Goal: Information Seeking & Learning: Learn about a topic

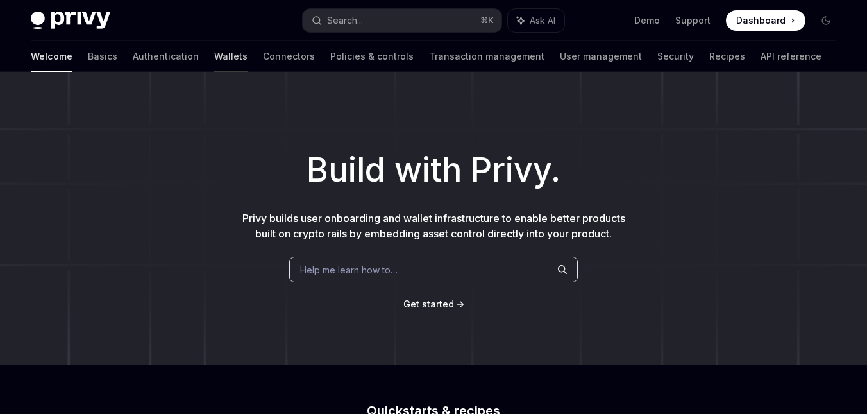
click at [214, 59] on link "Wallets" at bounding box center [230, 56] width 33 height 31
type textarea "*"
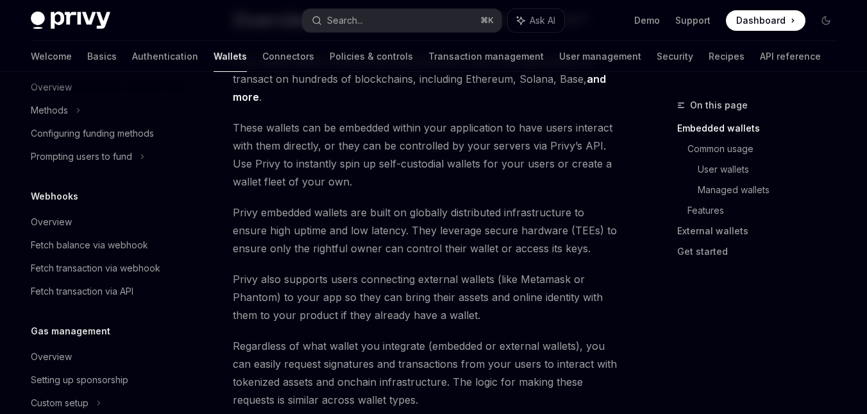
scroll to position [114, 0]
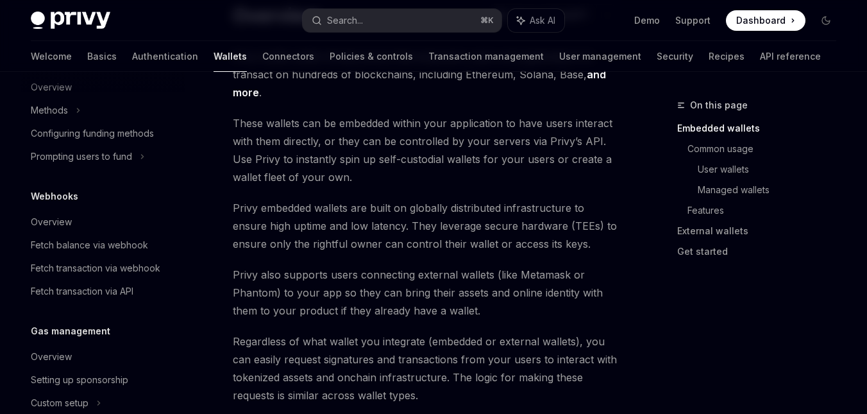
click at [414, 278] on span "Privy also supports users connecting external wallets (like Metamask or Phantom…" at bounding box center [425, 293] width 385 height 54
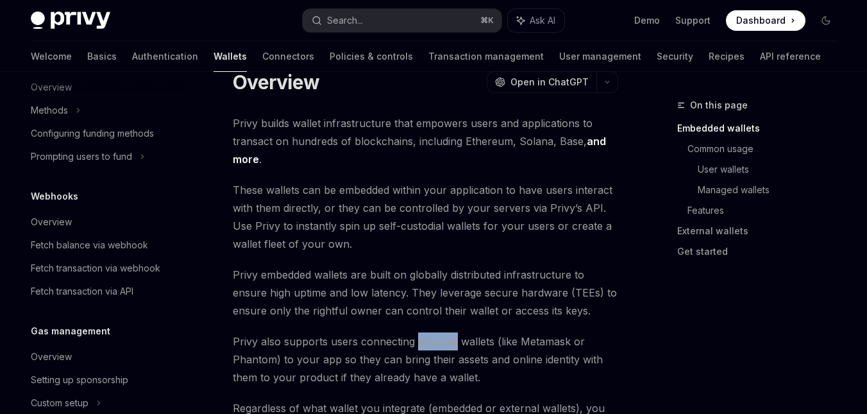
scroll to position [0, 0]
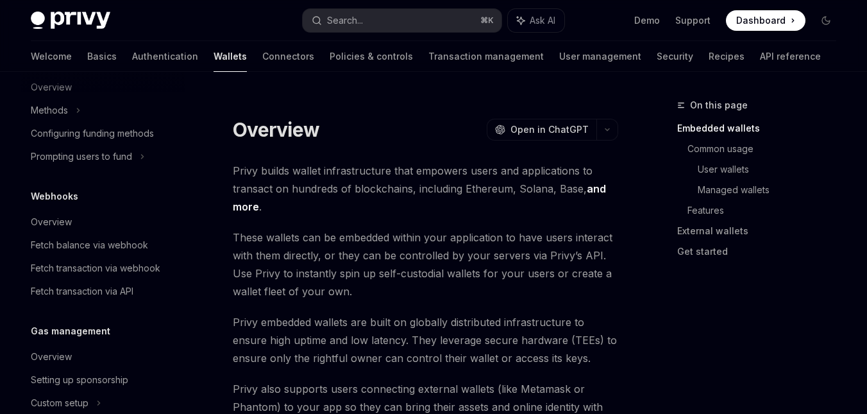
click at [401, 244] on span "These wallets can be embedded within your application to have users interact wi…" at bounding box center [425, 264] width 385 height 72
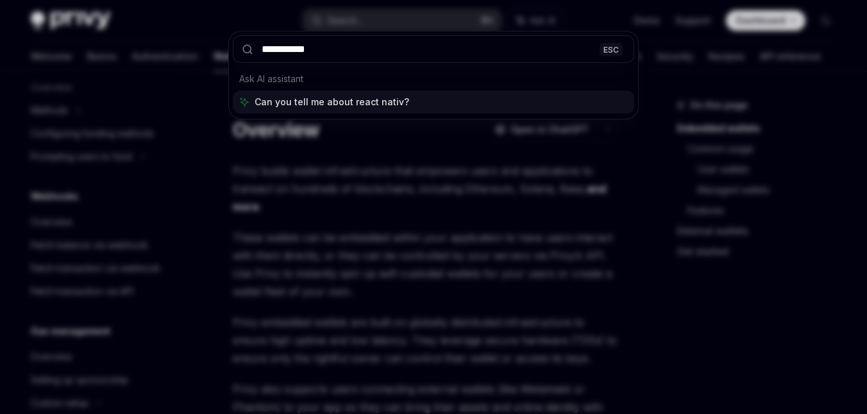
type input "**********"
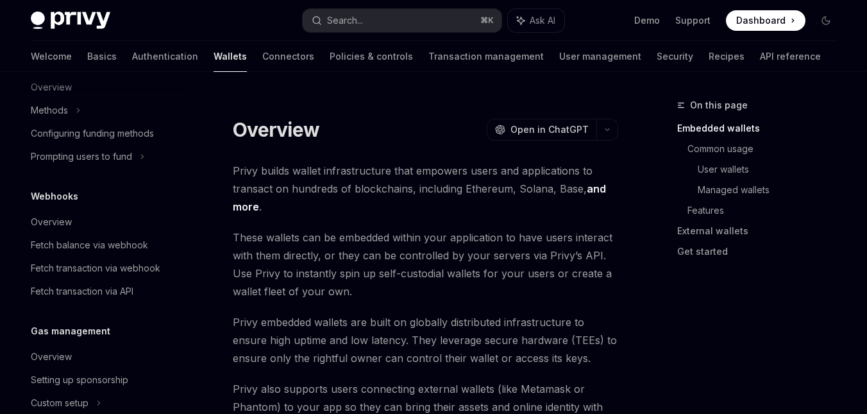
click at [391, 199] on span "Privy builds wallet infrastructure that empowers users and applications to tran…" at bounding box center [425, 189] width 385 height 54
click at [262, 62] on link "Connectors" at bounding box center [288, 56] width 52 height 31
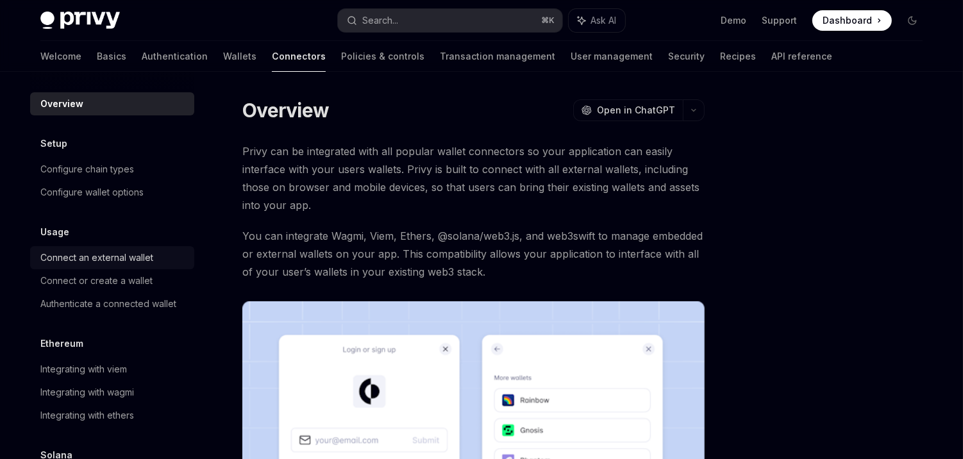
click at [114, 254] on div "Connect an external wallet" at bounding box center [96, 257] width 113 height 15
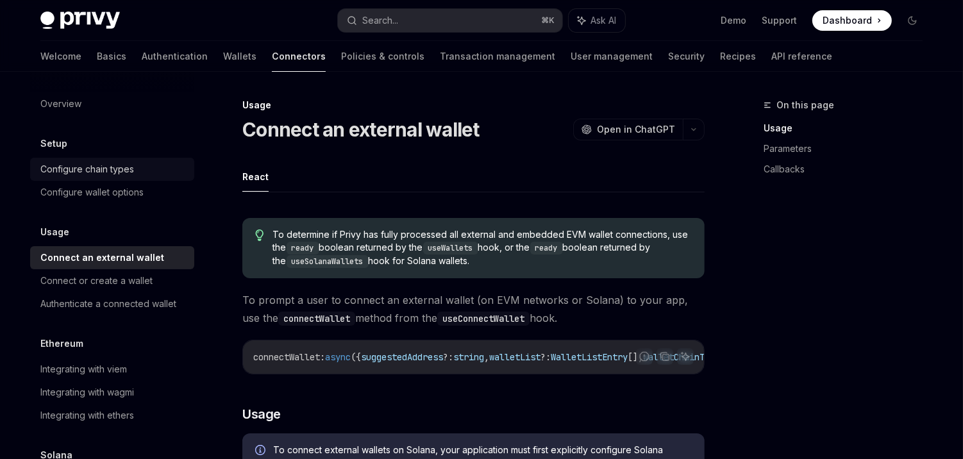
click at [124, 169] on div "Configure chain types" at bounding box center [87, 169] width 94 height 15
type textarea "*"
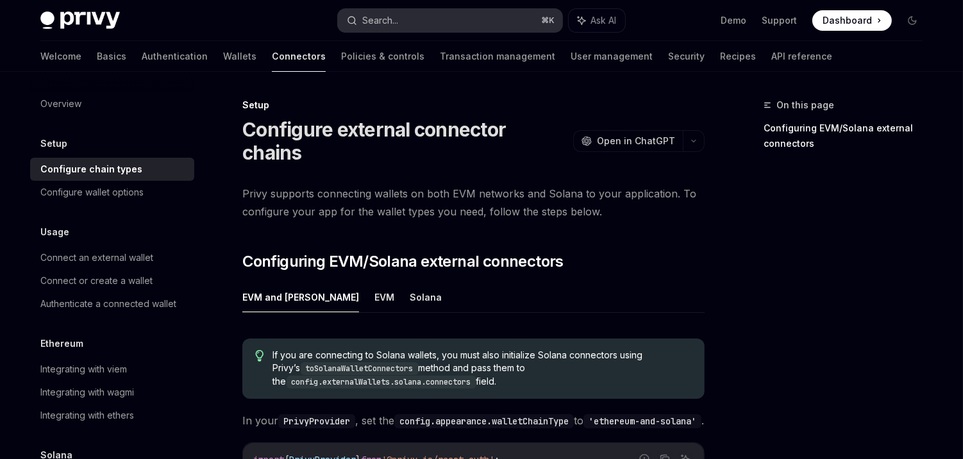
click at [428, 28] on button "Search... ⌘ K" at bounding box center [450, 20] width 224 height 23
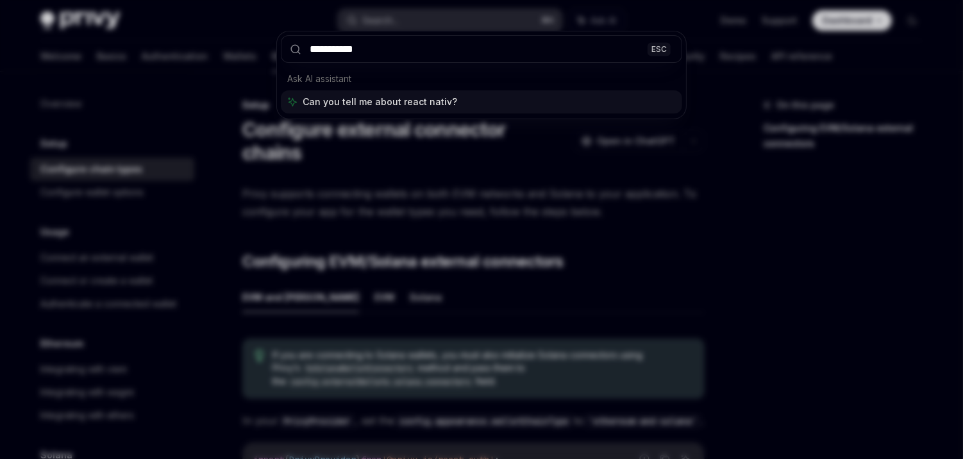
type input "**********"
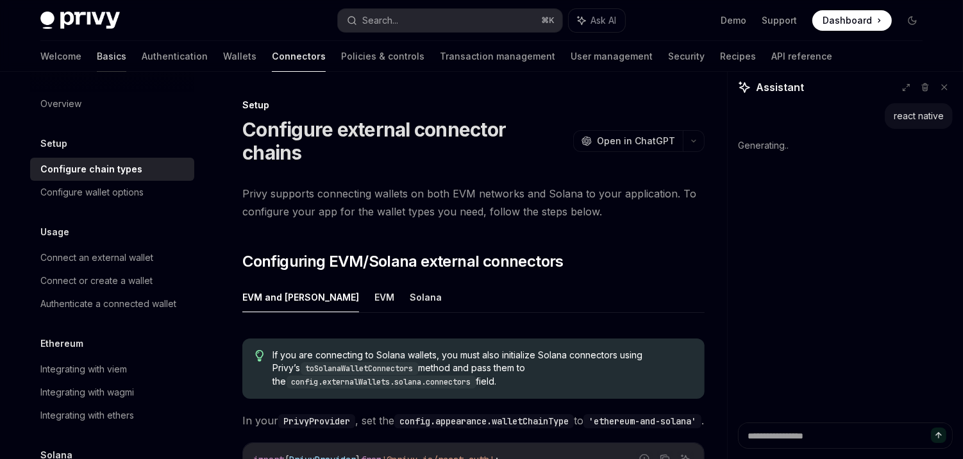
click at [97, 63] on link "Basics" at bounding box center [112, 56] width 30 height 31
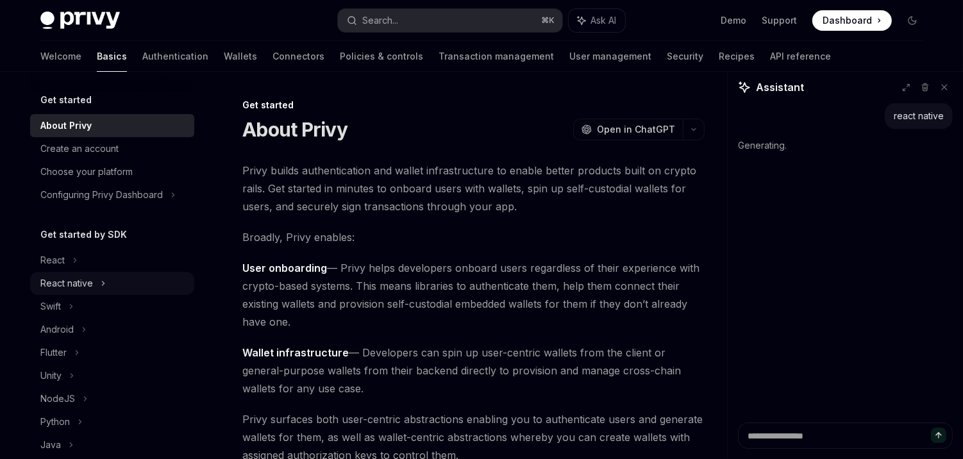
click at [81, 280] on div "React native" at bounding box center [66, 283] width 53 height 15
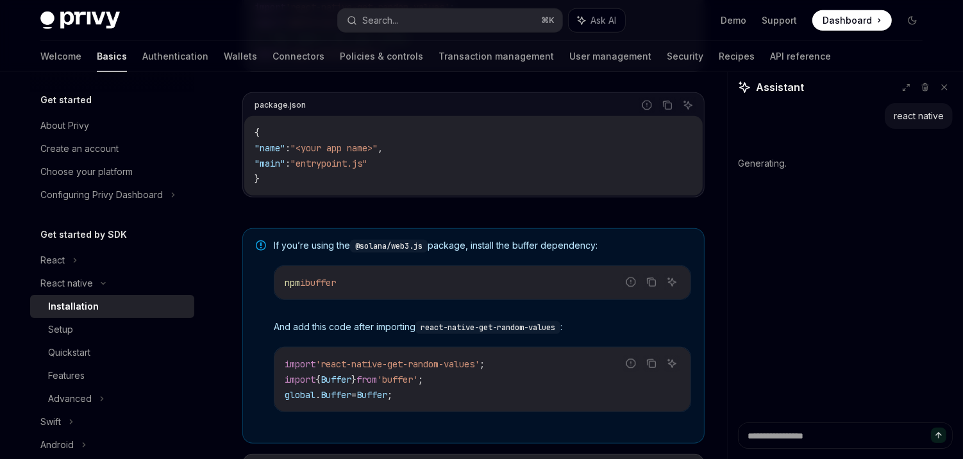
scroll to position [1045, 0]
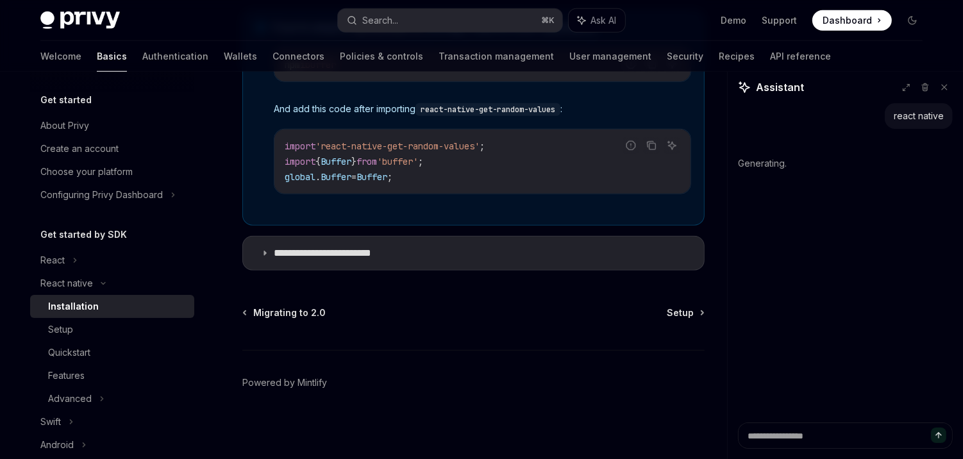
click at [142, 316] on link "Installation" at bounding box center [112, 306] width 164 height 23
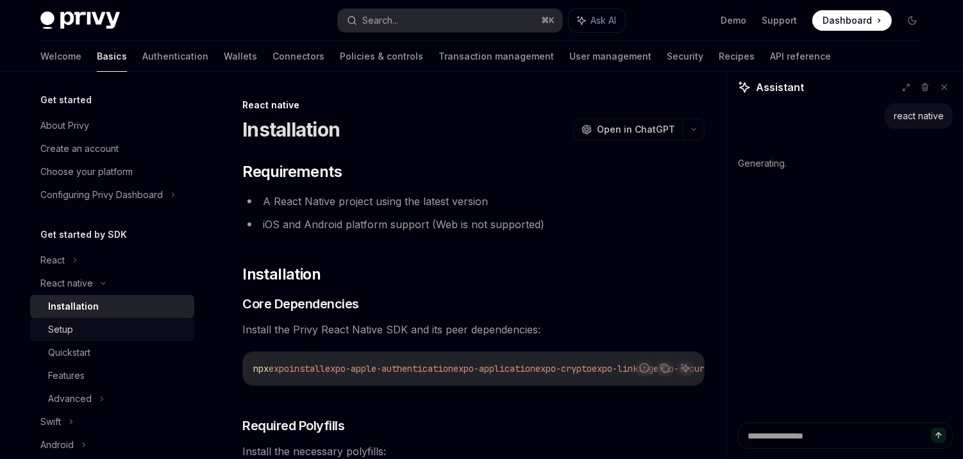
click at [150, 327] on div "Setup" at bounding box center [117, 329] width 139 height 15
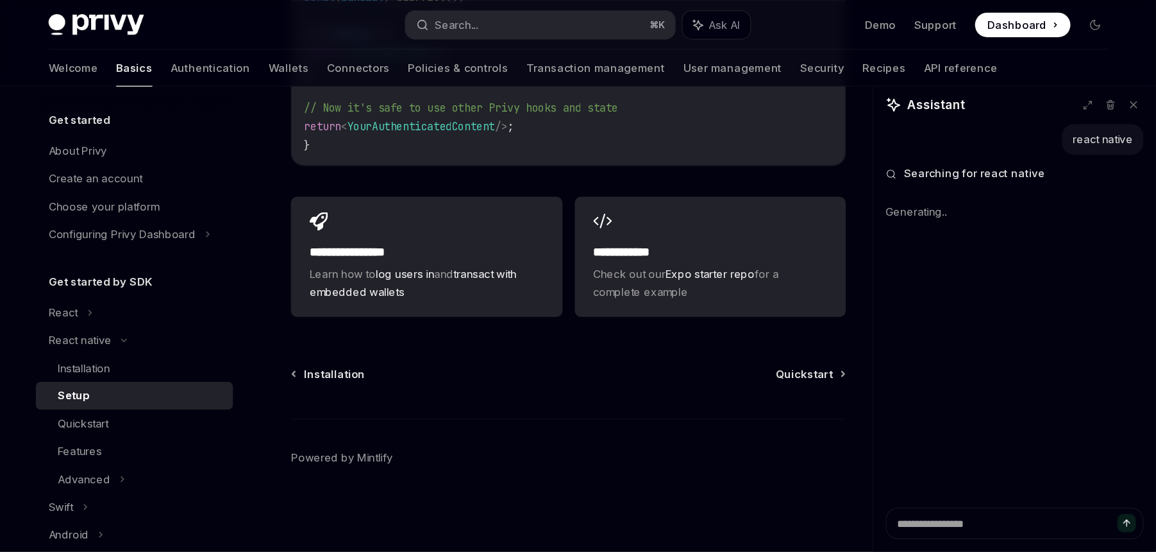
scroll to position [1203, 0]
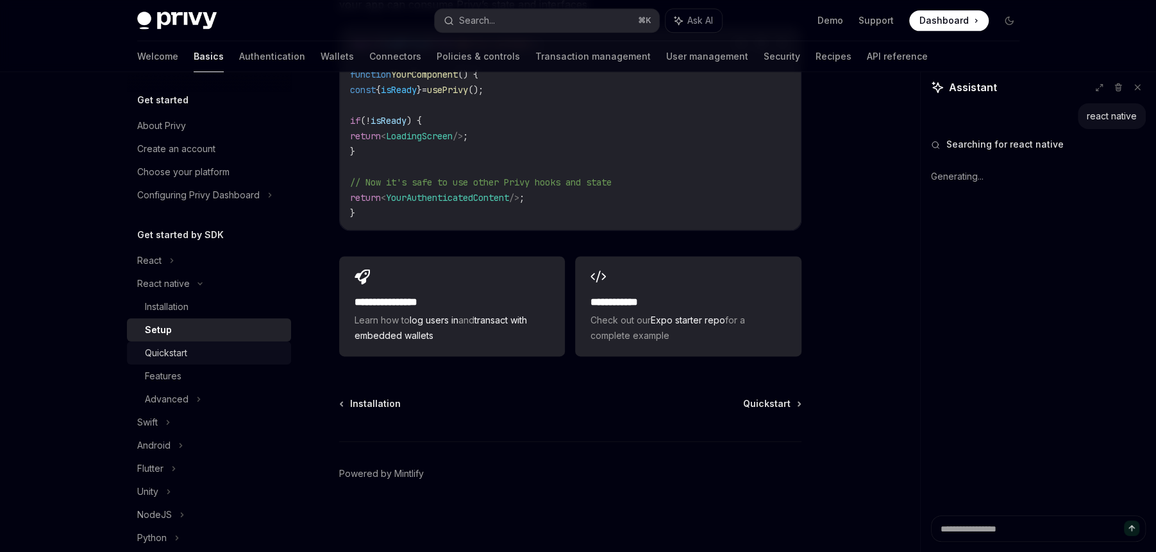
click at [239, 353] on div "Quickstart" at bounding box center [214, 352] width 139 height 15
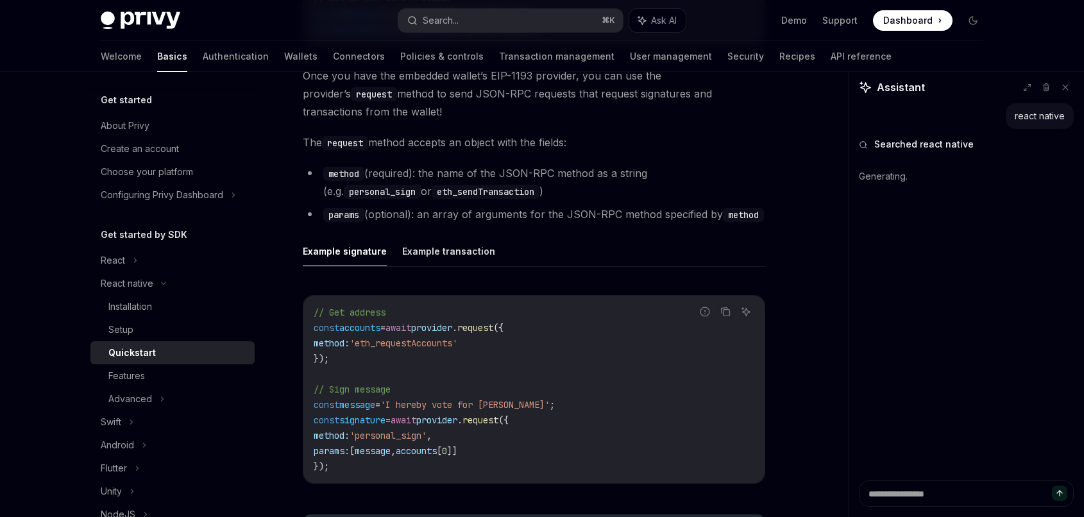
scroll to position [1985, 0]
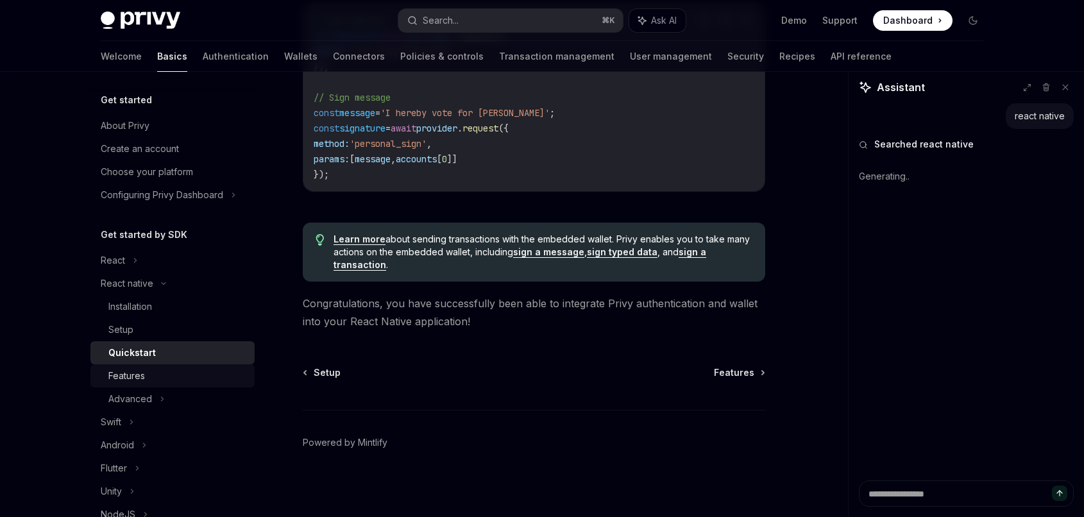
click at [147, 370] on div "Features" at bounding box center [177, 375] width 139 height 15
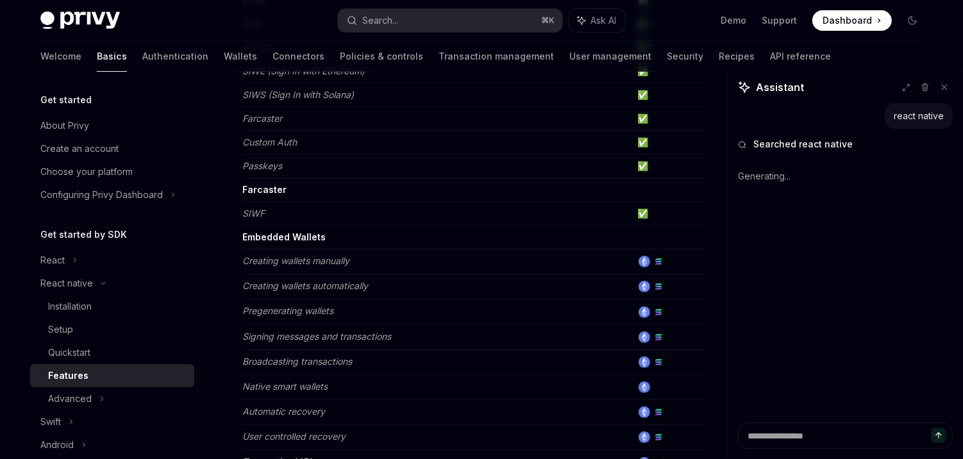
scroll to position [255, 0]
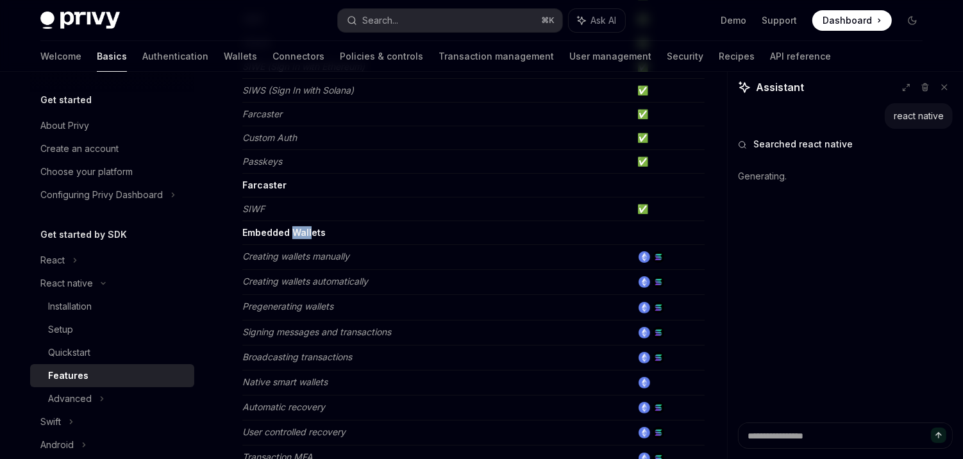
drag, startPoint x: 310, startPoint y: 229, endPoint x: 292, endPoint y: 229, distance: 17.3
click at [292, 229] on strong "Embedded Wallets" at bounding box center [283, 232] width 83 height 11
copy strong "Wall"
click at [319, 229] on strong "Embedded Wallets" at bounding box center [283, 232] width 83 height 11
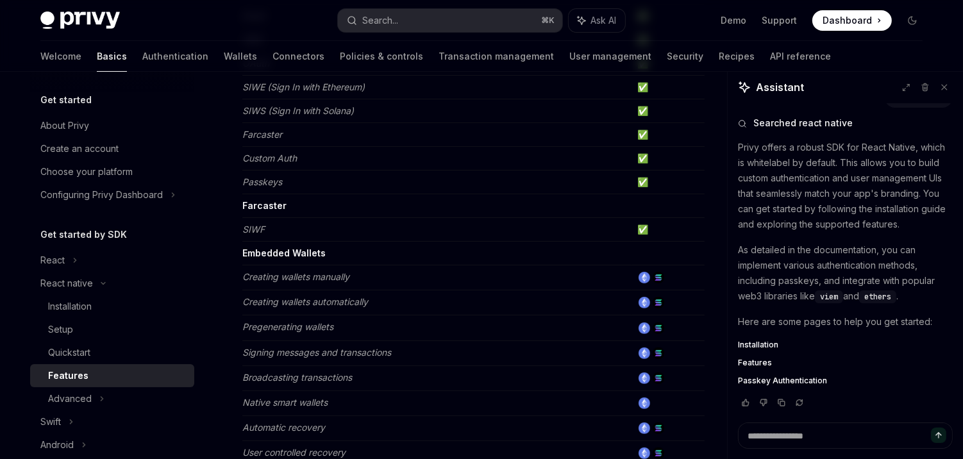
scroll to position [278, 0]
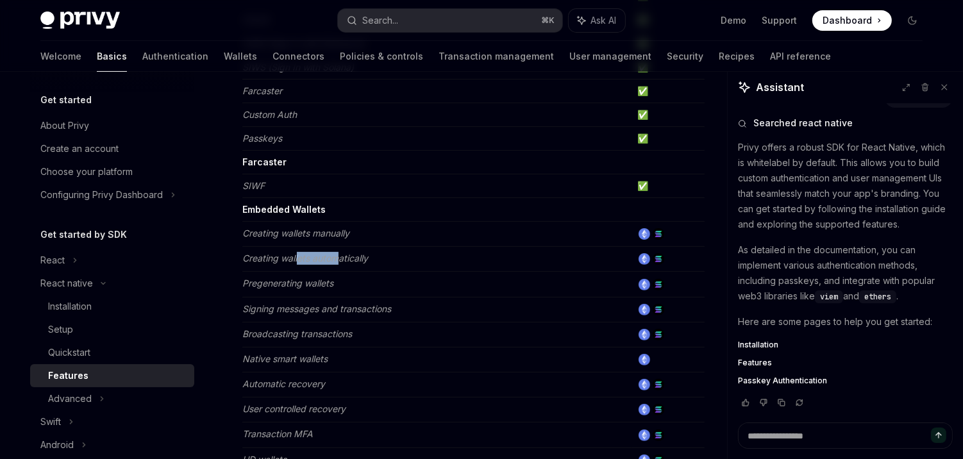
drag, startPoint x: 338, startPoint y: 257, endPoint x: 297, endPoint y: 257, distance: 41.0
click at [297, 257] on em "Creating wallets automatically" at bounding box center [305, 258] width 126 height 11
copy em "lets autom"
click at [362, 258] on em "Creating wallets automatically" at bounding box center [305, 258] width 126 height 11
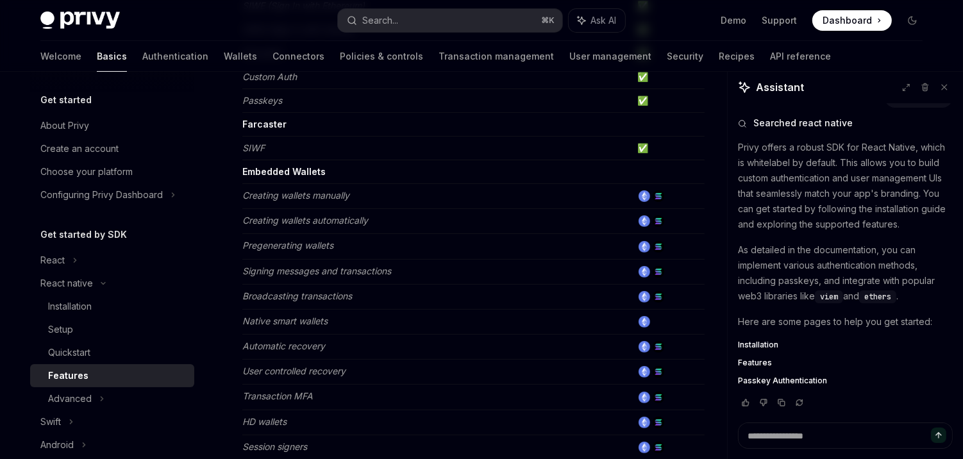
scroll to position [336, 0]
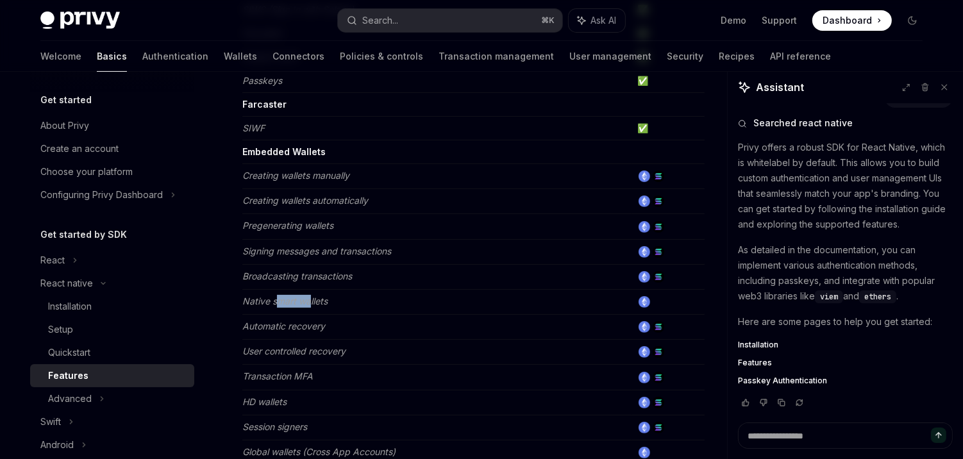
drag, startPoint x: 309, startPoint y: 296, endPoint x: 278, endPoint y: 291, distance: 31.7
click at [278, 296] on em "Native smart wallets" at bounding box center [284, 301] width 85 height 11
copy em "mart wa"
click at [330, 300] on td "Native smart wallets" at bounding box center [437, 301] width 390 height 25
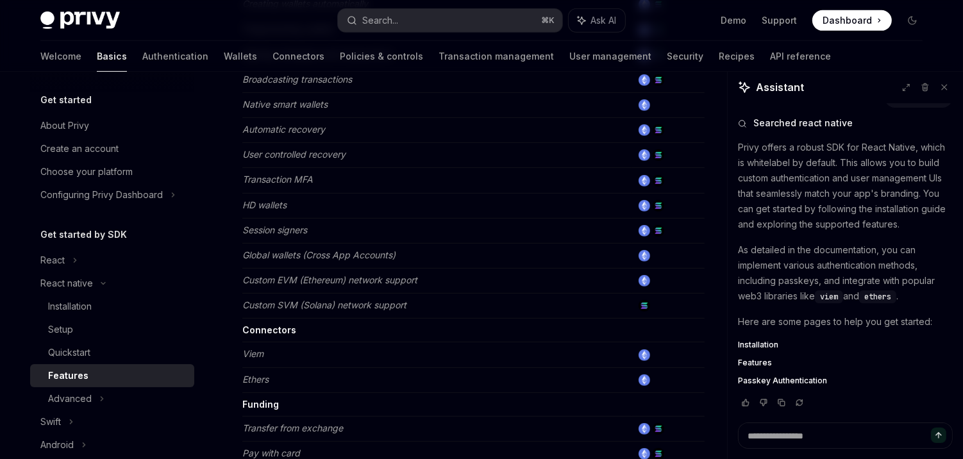
scroll to position [540, 0]
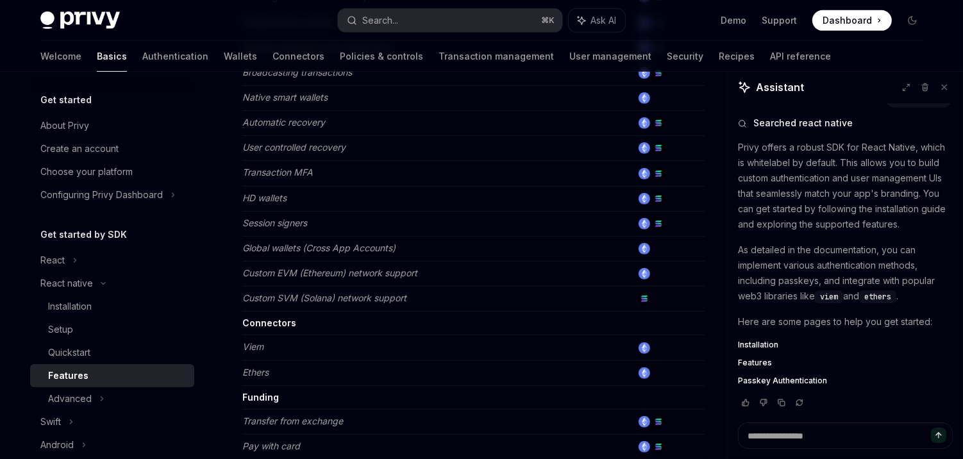
drag, startPoint x: 375, startPoint y: 274, endPoint x: 319, endPoint y: 274, distance: 55.2
click at [319, 274] on td "Custom EVM (Ethereum) network support" at bounding box center [437, 274] width 390 height 25
drag, startPoint x: 328, startPoint y: 272, endPoint x: 338, endPoint y: 272, distance: 10.3
click at [338, 272] on td "Custom EVM (Ethereum) network support" at bounding box center [437, 274] width 390 height 25
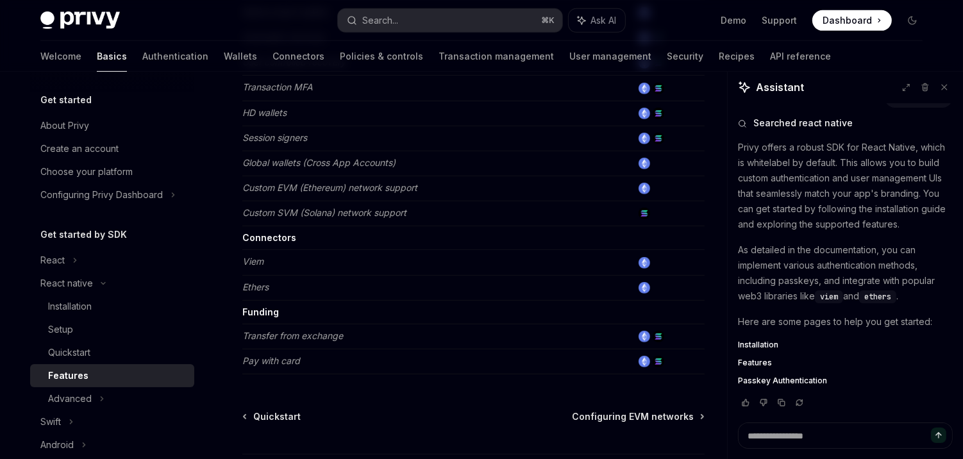
click at [359, 286] on td "Ethers" at bounding box center [437, 287] width 390 height 25
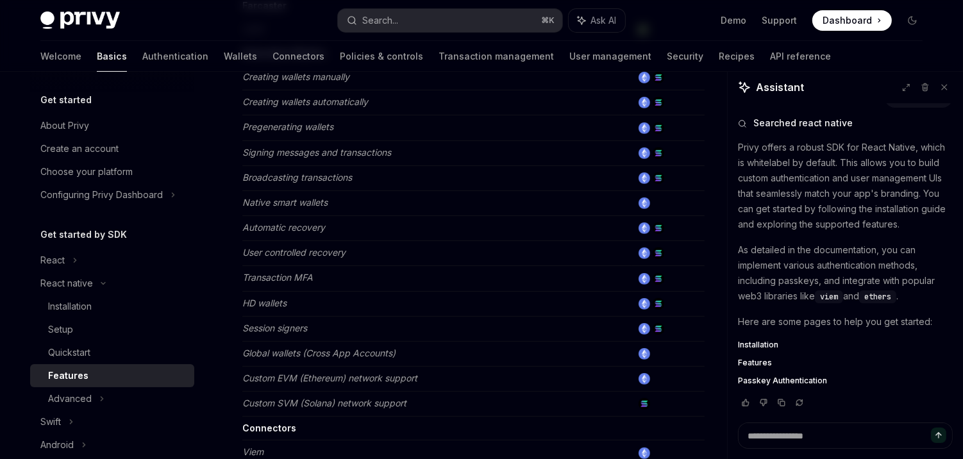
scroll to position [401, 0]
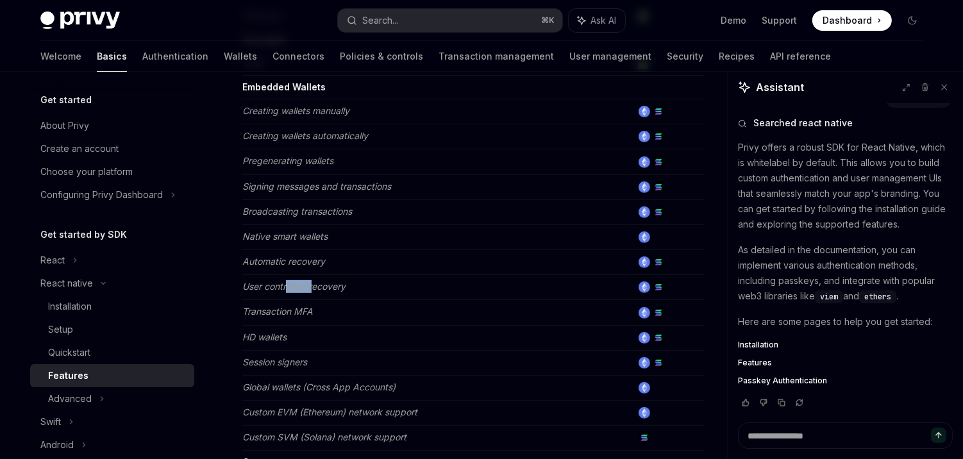
drag, startPoint x: 312, startPoint y: 282, endPoint x: 289, endPoint y: 281, distance: 23.7
click at [289, 282] on em "User controlled recovery" at bounding box center [293, 286] width 103 height 11
copy em "olled r"
click at [328, 281] on em "User controlled recovery" at bounding box center [293, 286] width 103 height 11
drag, startPoint x: 341, startPoint y: 280, endPoint x: 316, endPoint y: 280, distance: 25.7
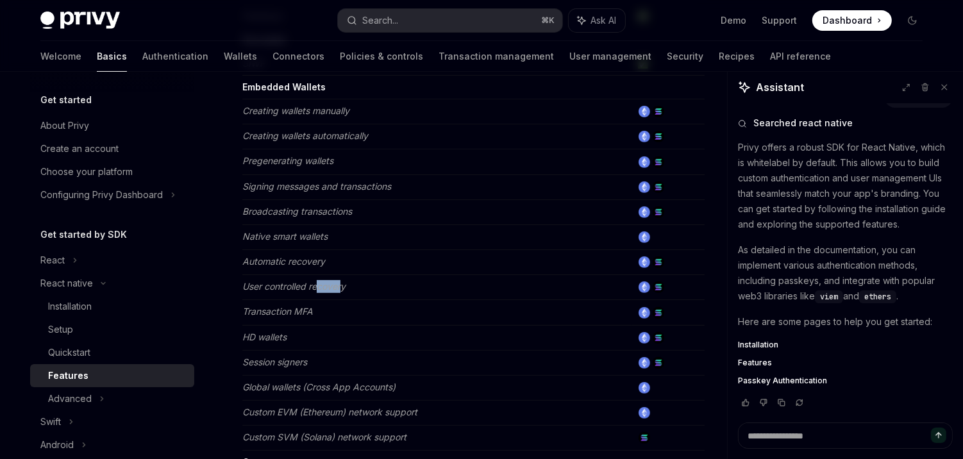
click at [316, 281] on em "User controlled recovery" at bounding box center [293, 286] width 103 height 11
copy em "ecover"
click at [359, 280] on td "User controlled recovery" at bounding box center [437, 287] width 390 height 25
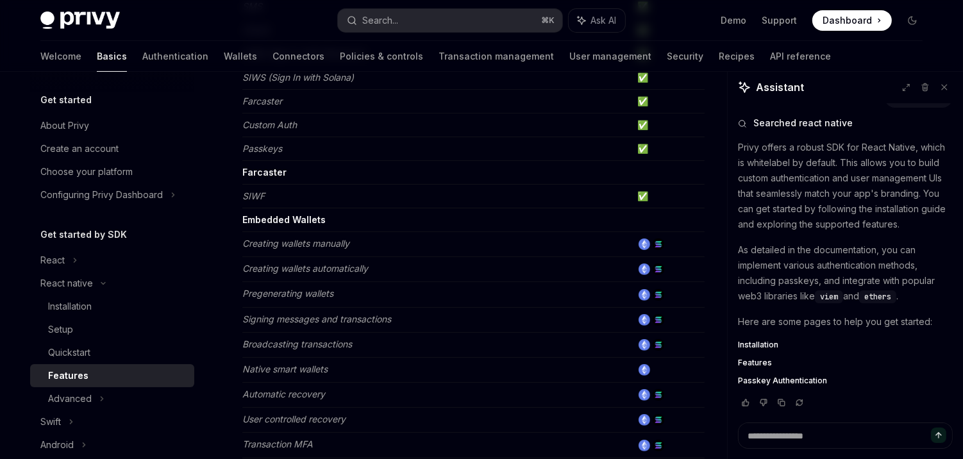
scroll to position [185, 0]
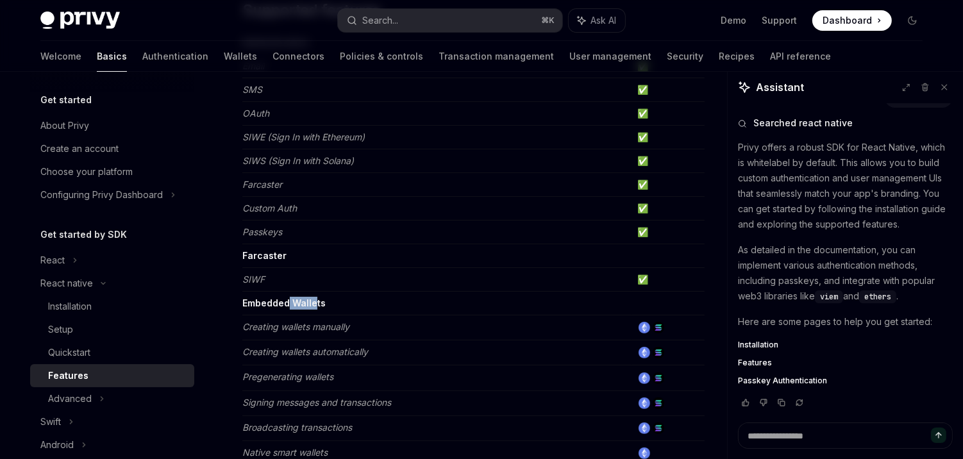
drag, startPoint x: 317, startPoint y: 301, endPoint x: 288, endPoint y: 300, distance: 28.9
click at [289, 301] on strong "Embedded Wallets" at bounding box center [283, 303] width 83 height 11
copy strong "Walle"
click at [329, 300] on td "Embedded Wallets" at bounding box center [437, 304] width 390 height 24
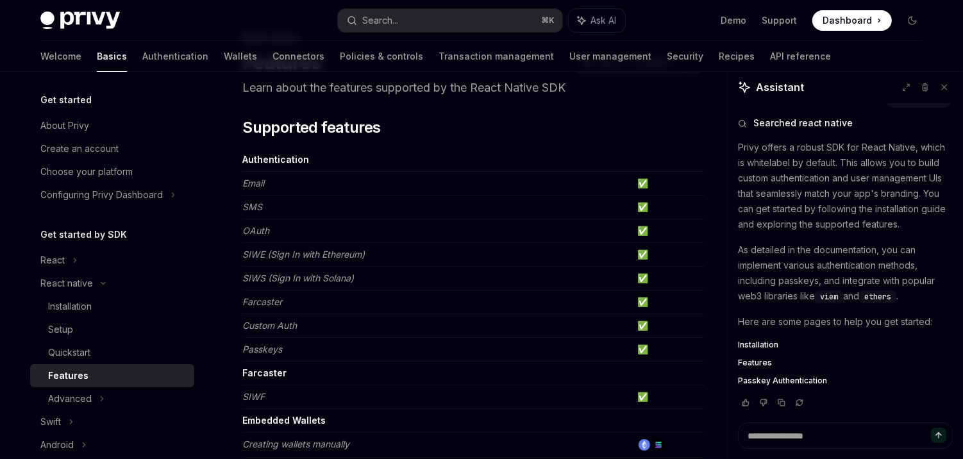
scroll to position [19, 0]
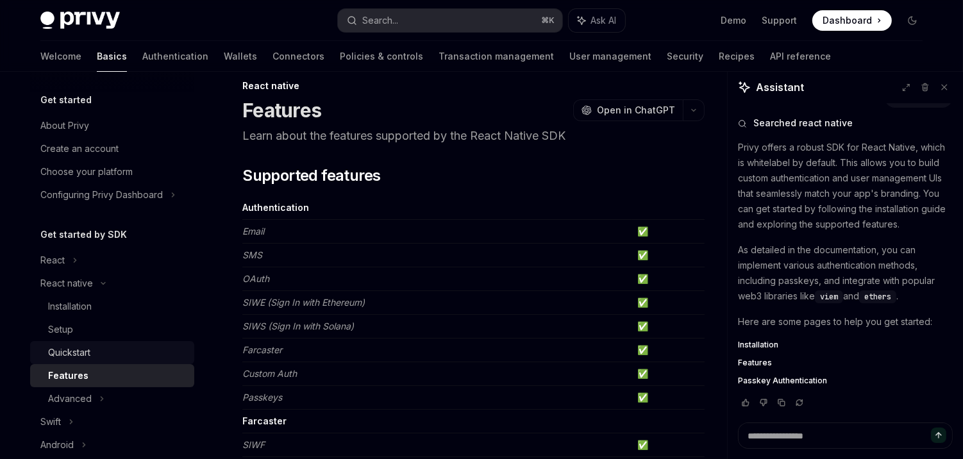
click at [99, 357] on div "Quickstart" at bounding box center [117, 352] width 139 height 15
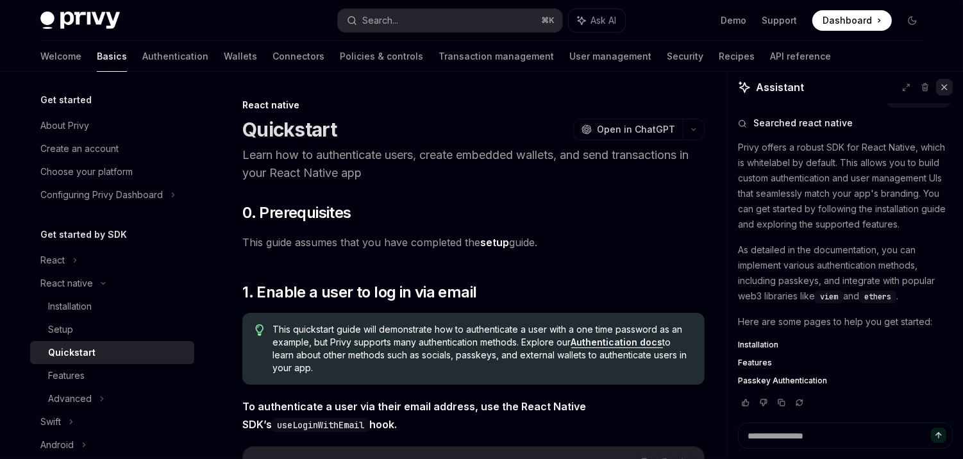
click at [866, 83] on icon at bounding box center [944, 87] width 9 height 9
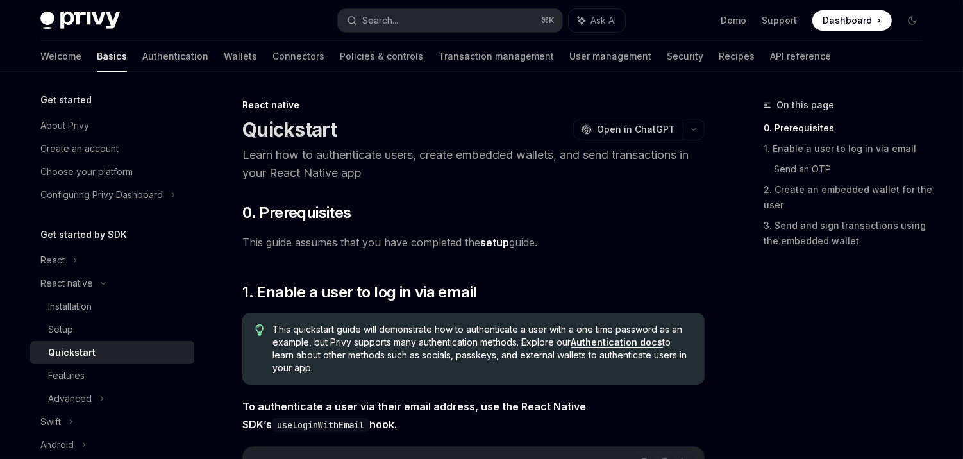
click at [103, 373] on div "Features" at bounding box center [117, 375] width 139 height 15
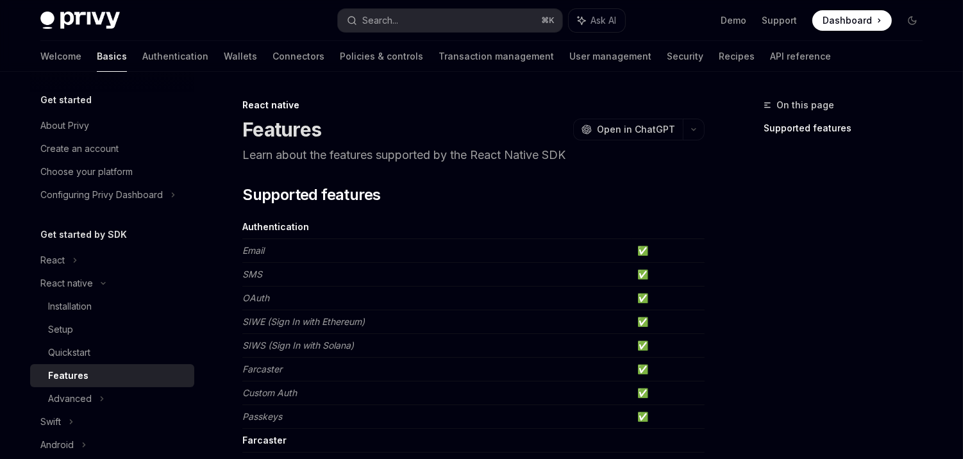
scroll to position [34, 0]
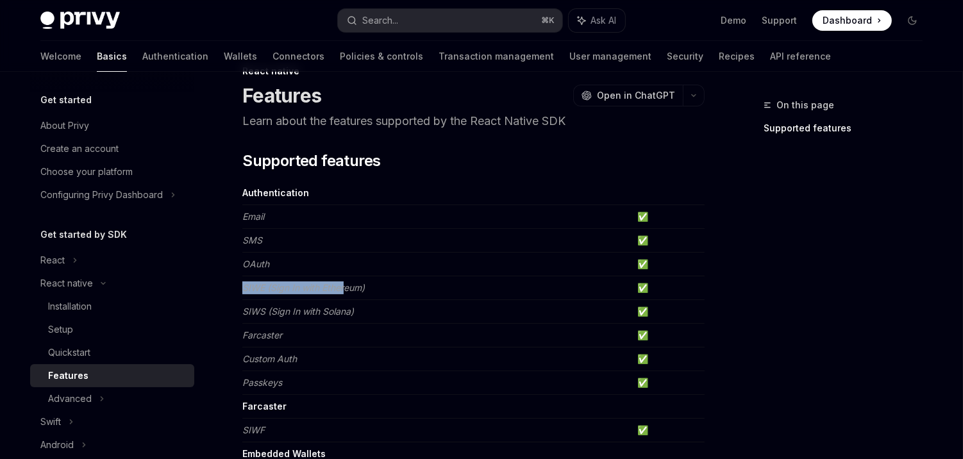
drag, startPoint x: 343, startPoint y: 282, endPoint x: 294, endPoint y: 276, distance: 49.7
click at [294, 276] on td "SIWE (Sign In with Ethereum)" at bounding box center [437, 288] width 390 height 24
copy em "SIWE (Sign In with Ether"
click at [359, 279] on td "SIWE (Sign In with Ethereum)" at bounding box center [437, 288] width 390 height 24
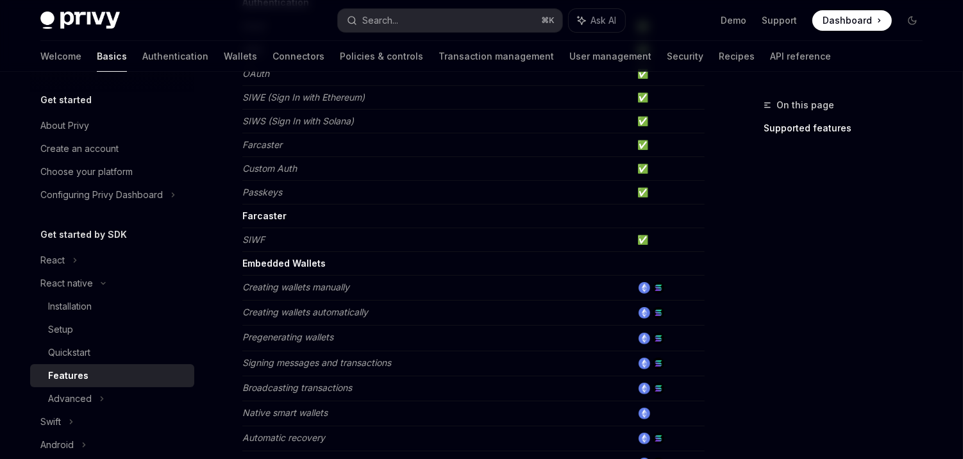
scroll to position [257, 0]
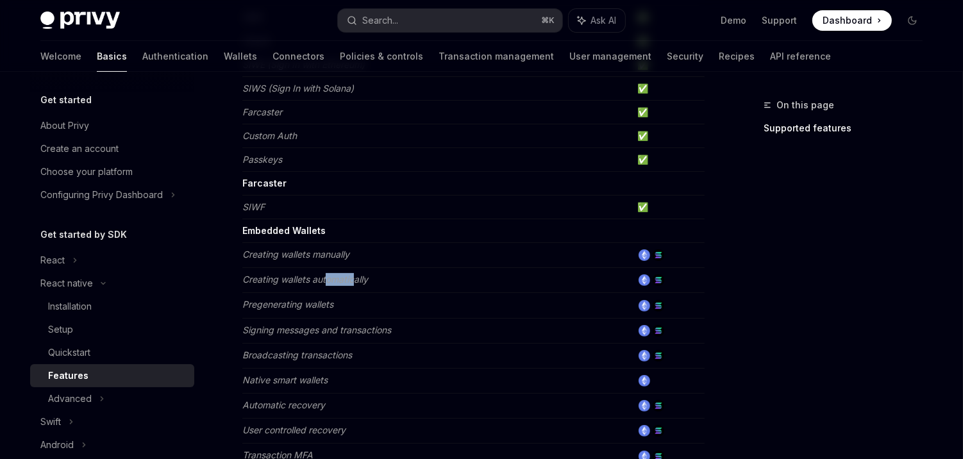
drag, startPoint x: 355, startPoint y: 276, endPoint x: 325, endPoint y: 271, distance: 29.9
click at [325, 274] on em "Creating wallets automatically" at bounding box center [305, 279] width 126 height 11
copy em "omatic"
click at [360, 282] on td "Creating wallets automatically" at bounding box center [437, 280] width 390 height 25
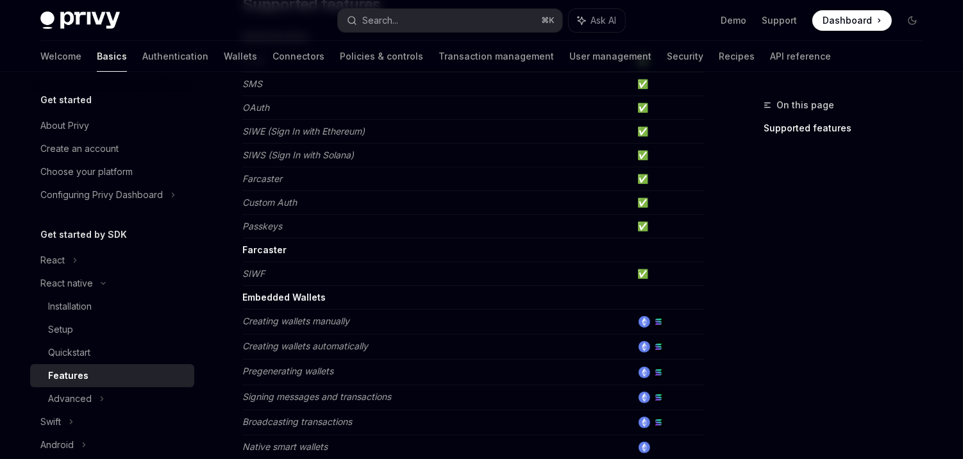
scroll to position [183, 0]
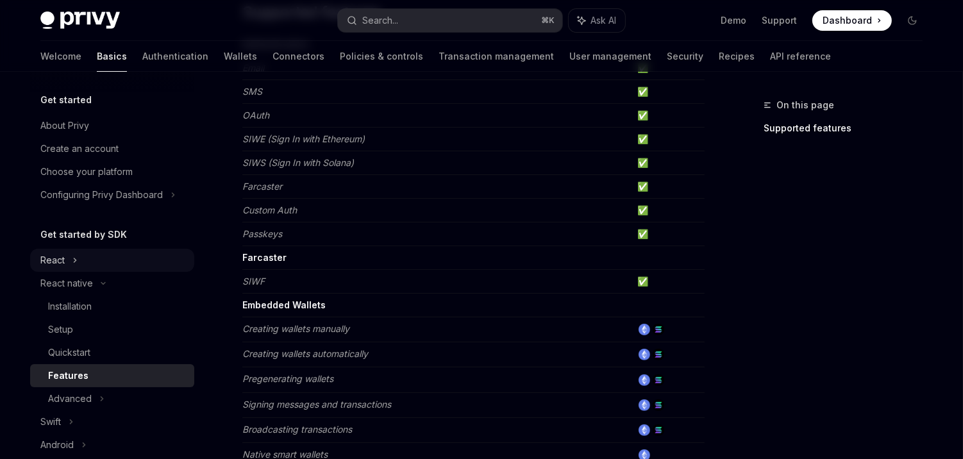
click at [87, 257] on div "React" at bounding box center [112, 260] width 164 height 23
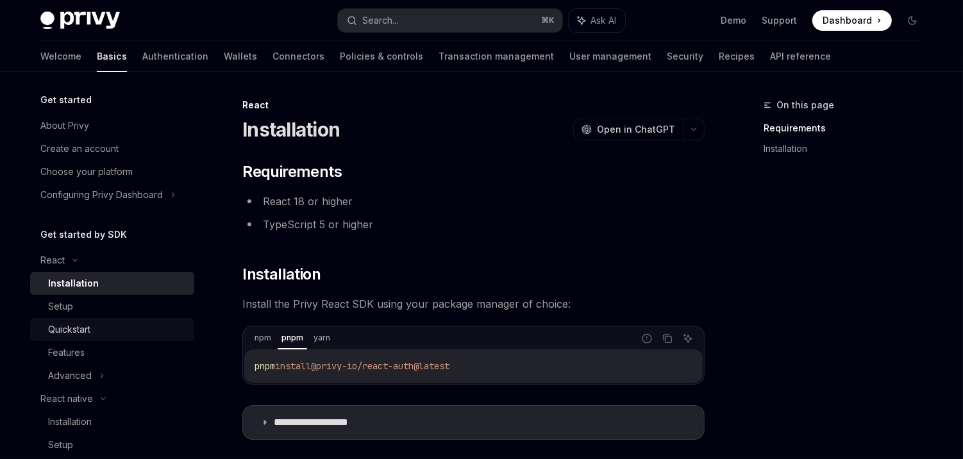
click at [104, 328] on div "Quickstart" at bounding box center [117, 329] width 139 height 15
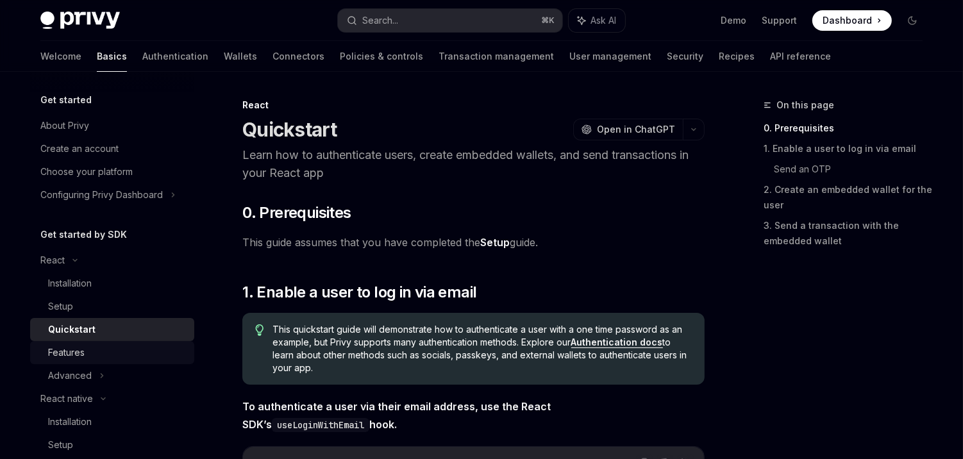
click at [103, 348] on div "Features" at bounding box center [117, 352] width 139 height 15
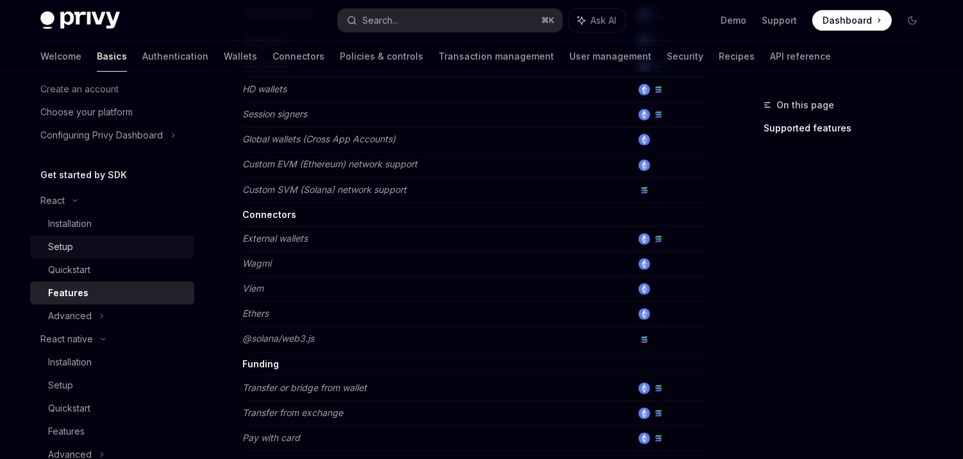
scroll to position [117, 0]
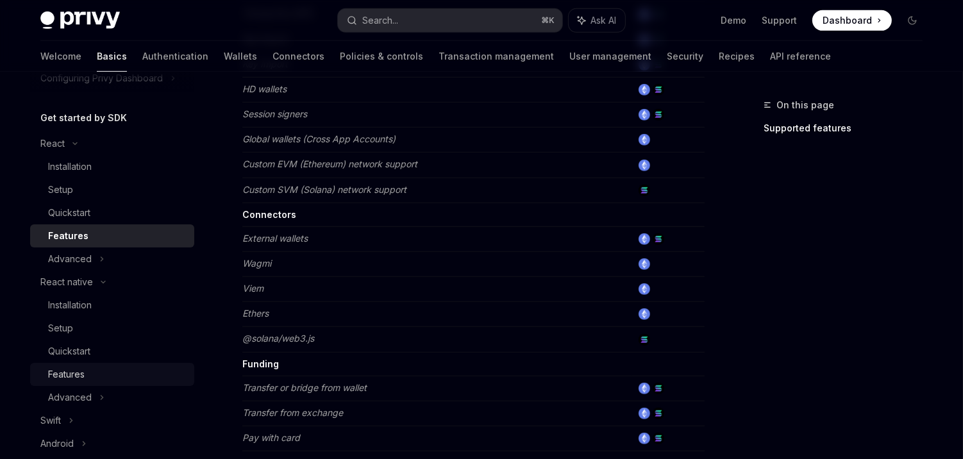
click at [108, 366] on link "Features" at bounding box center [112, 374] width 164 height 23
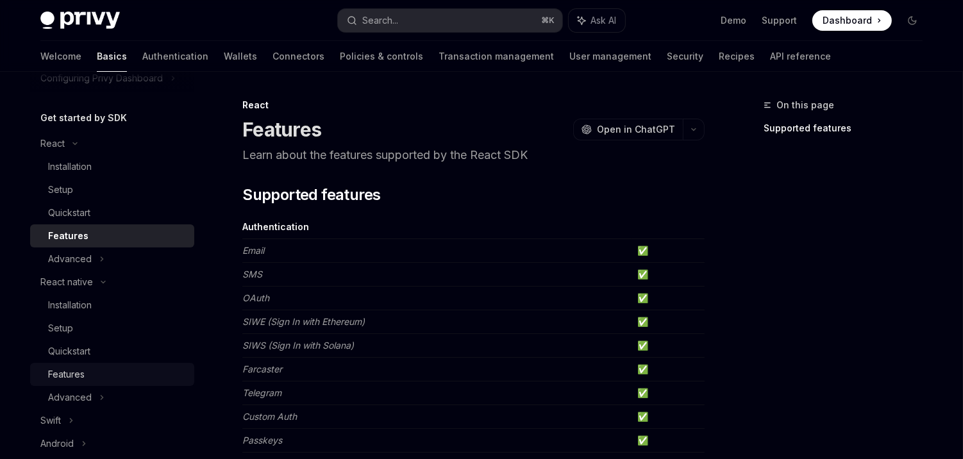
type textarea "*"
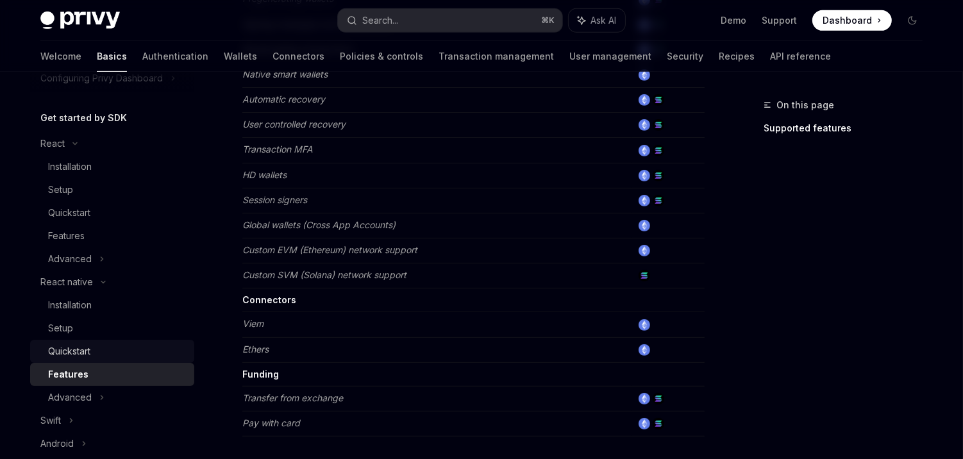
scroll to position [576, 0]
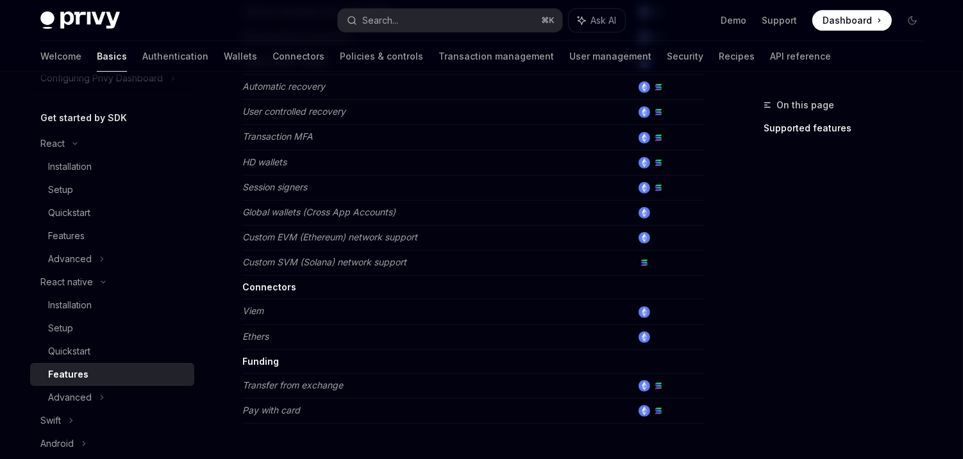
click at [390, 277] on td "Connectors" at bounding box center [437, 288] width 390 height 24
drag, startPoint x: 342, startPoint y: 277, endPoint x: 263, endPoint y: 278, distance: 79.5
click at [263, 278] on td "Connectors" at bounding box center [437, 288] width 390 height 24
copy strong "ectors"
click at [272, 282] on strong "Connectors" at bounding box center [269, 287] width 54 height 11
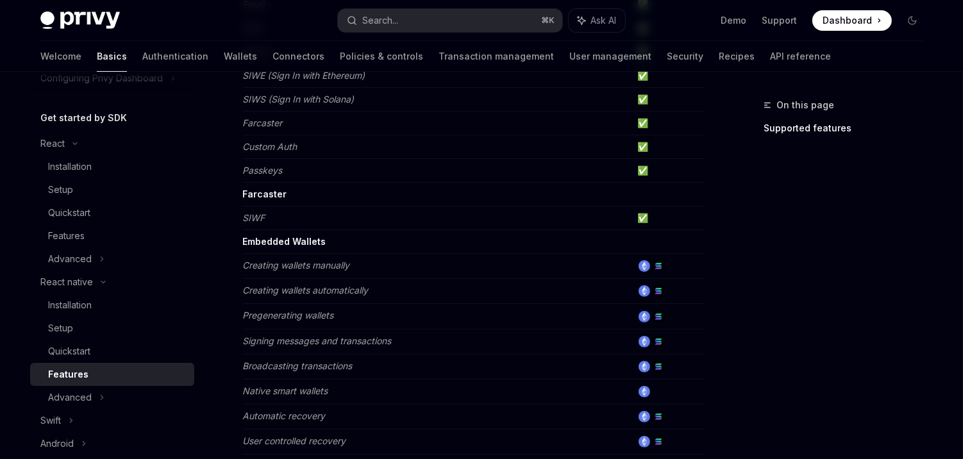
scroll to position [119, 0]
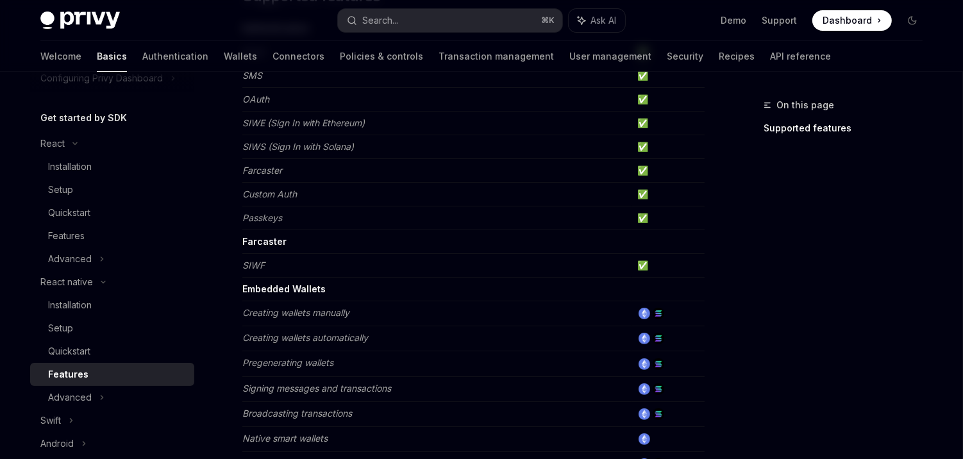
click at [457, 263] on td "SIWF" at bounding box center [437, 266] width 390 height 24
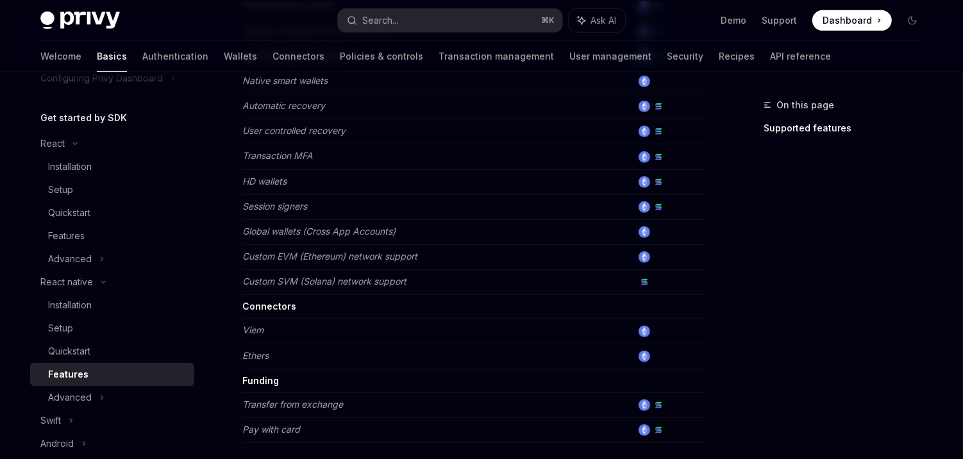
scroll to position [623, 0]
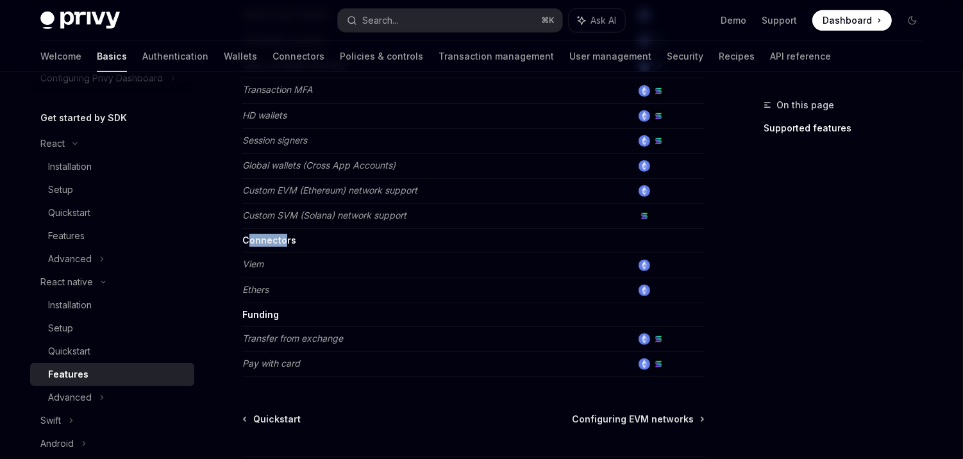
drag, startPoint x: 251, startPoint y: 233, endPoint x: 283, endPoint y: 233, distance: 32.7
click at [283, 235] on strong "Connectors" at bounding box center [269, 240] width 54 height 11
copy strong "onnecto"
drag, startPoint x: 300, startPoint y: 232, endPoint x: 264, endPoint y: 232, distance: 35.9
click at [264, 232] on td "Connectors" at bounding box center [437, 241] width 390 height 24
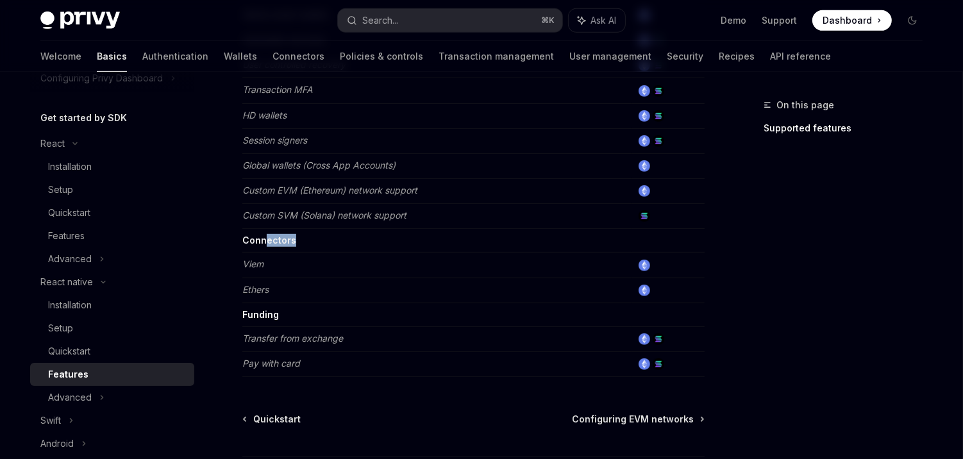
click at [288, 235] on strong "Connectors" at bounding box center [269, 240] width 54 height 11
drag, startPoint x: 277, startPoint y: 231, endPoint x: 303, endPoint y: 231, distance: 26.3
click at [303, 231] on td "Connectors" at bounding box center [437, 241] width 390 height 24
click at [278, 235] on strong "Connectors" at bounding box center [269, 240] width 54 height 11
drag, startPoint x: 276, startPoint y: 231, endPoint x: 311, endPoint y: 231, distance: 34.6
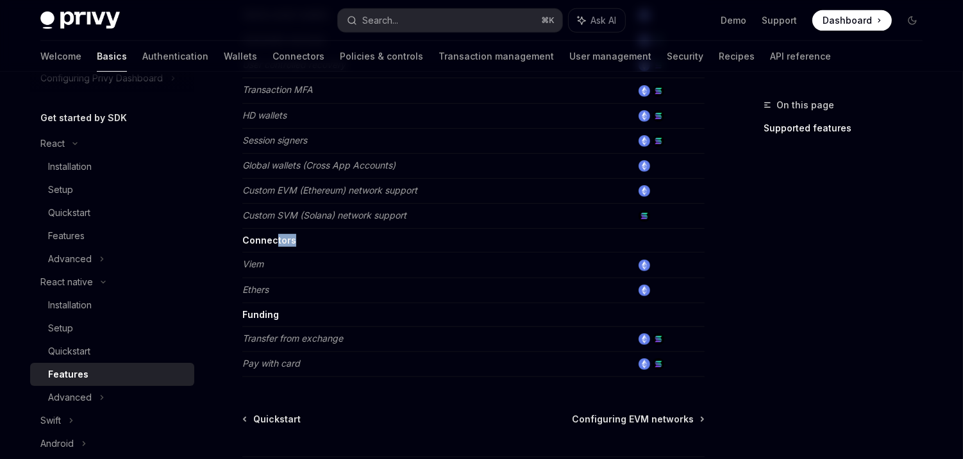
click at [311, 231] on td "Connectors" at bounding box center [437, 241] width 390 height 24
click at [262, 235] on strong "Connectors" at bounding box center [269, 240] width 54 height 11
drag, startPoint x: 273, startPoint y: 232, endPoint x: 289, endPoint y: 233, distance: 16.0
click at [289, 235] on strong "Connectors" at bounding box center [269, 240] width 54 height 11
click at [312, 233] on td "Connectors" at bounding box center [437, 241] width 390 height 24
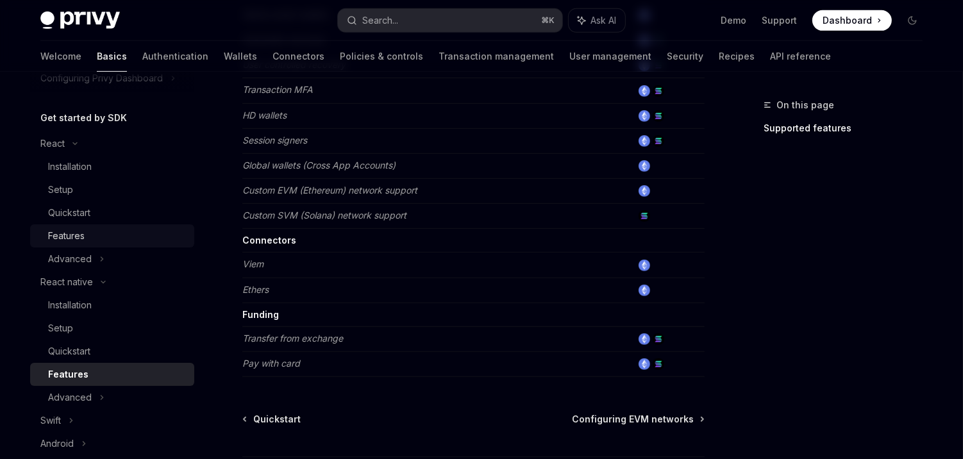
click at [108, 231] on div "Features" at bounding box center [117, 235] width 139 height 15
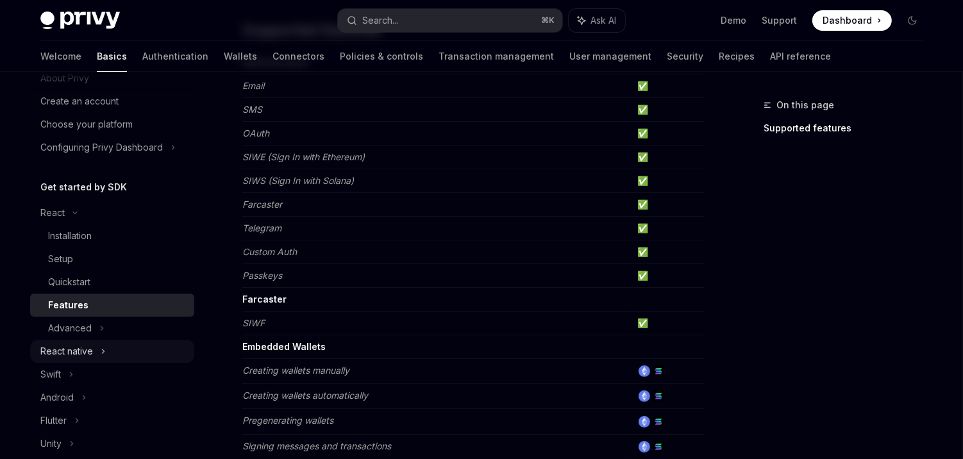
scroll to position [56, 0]
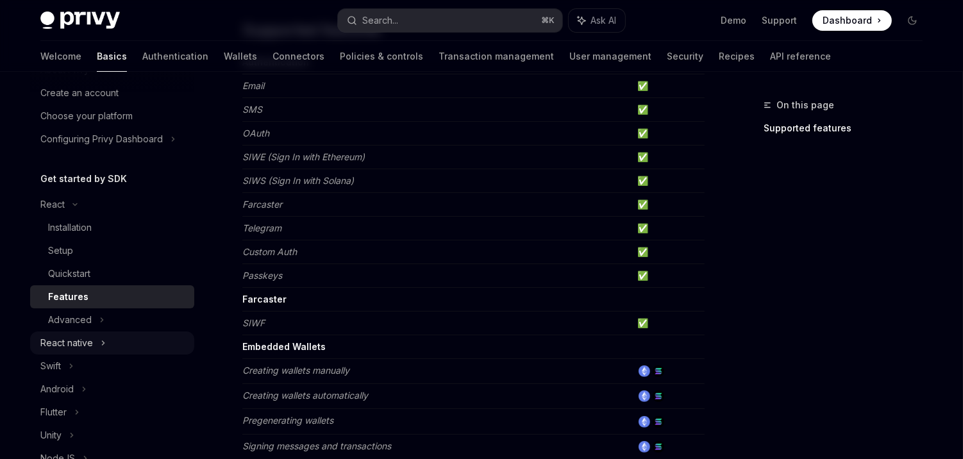
click at [101, 345] on icon at bounding box center [103, 342] width 5 height 15
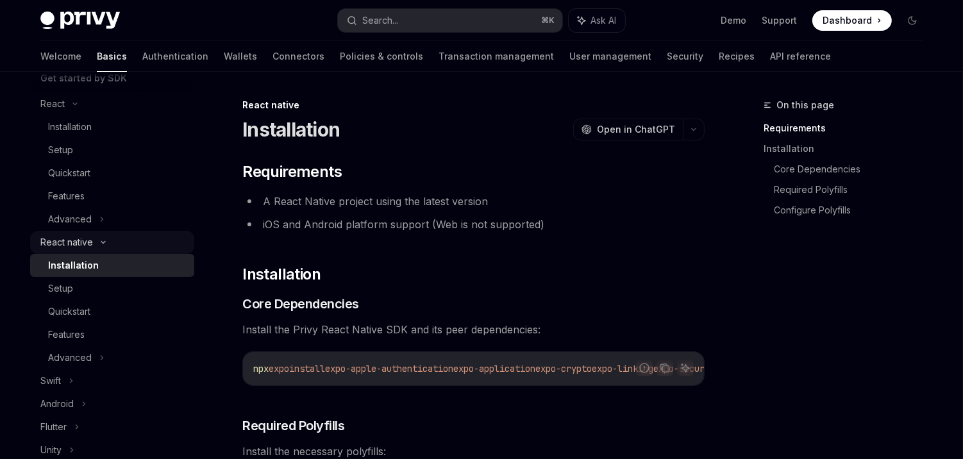
scroll to position [216, 0]
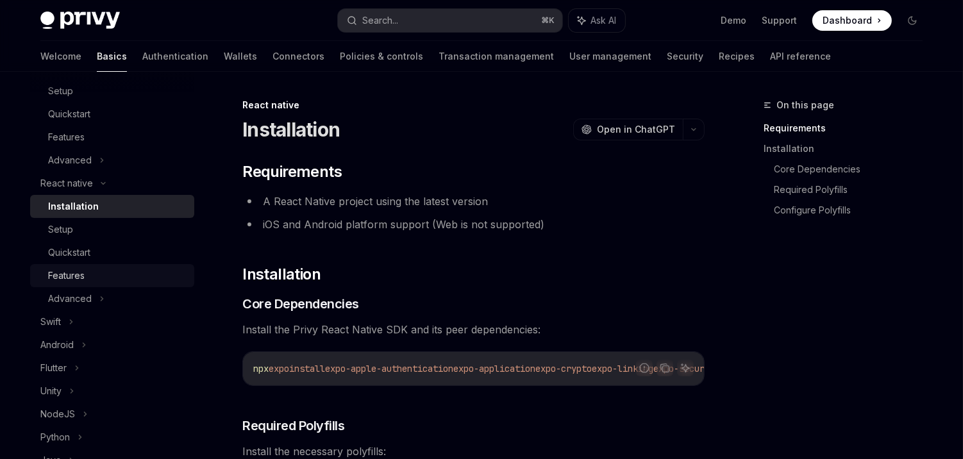
click at [112, 277] on div "Features" at bounding box center [117, 275] width 139 height 15
type textarea "*"
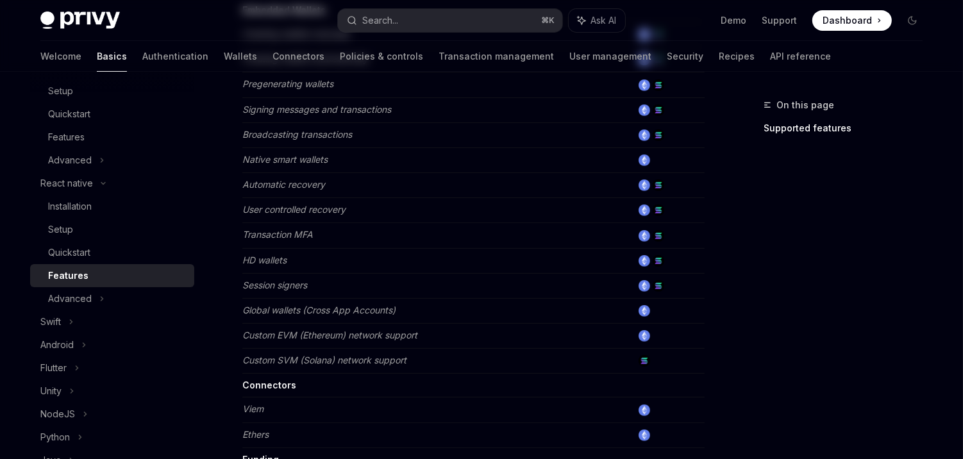
scroll to position [721, 0]
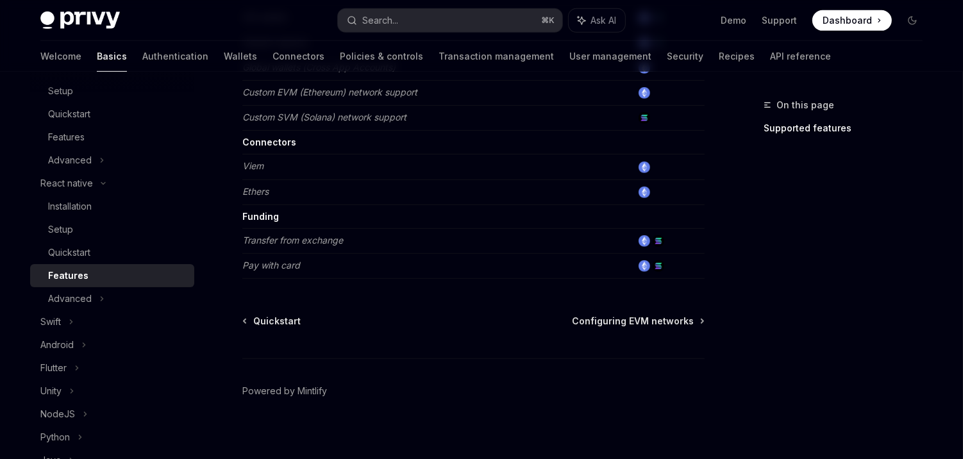
click at [741, 227] on div "On this page Supported features" at bounding box center [835, 278] width 195 height 362
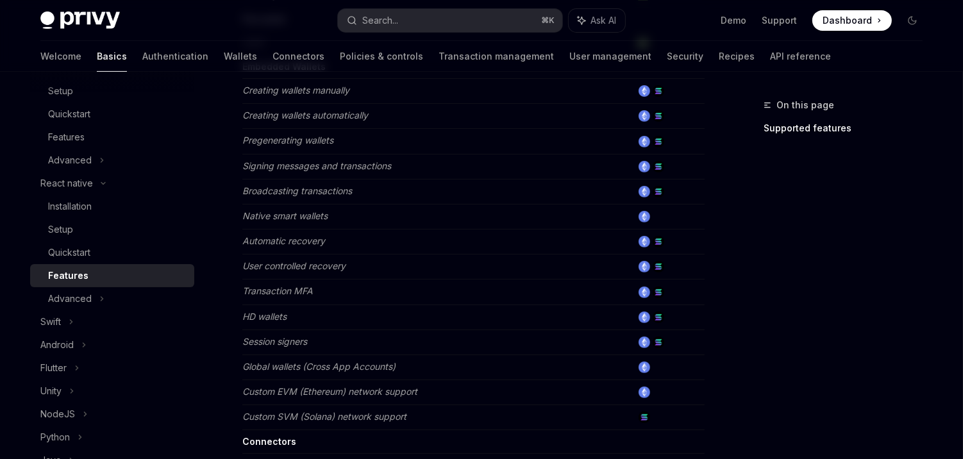
scroll to position [305, 0]
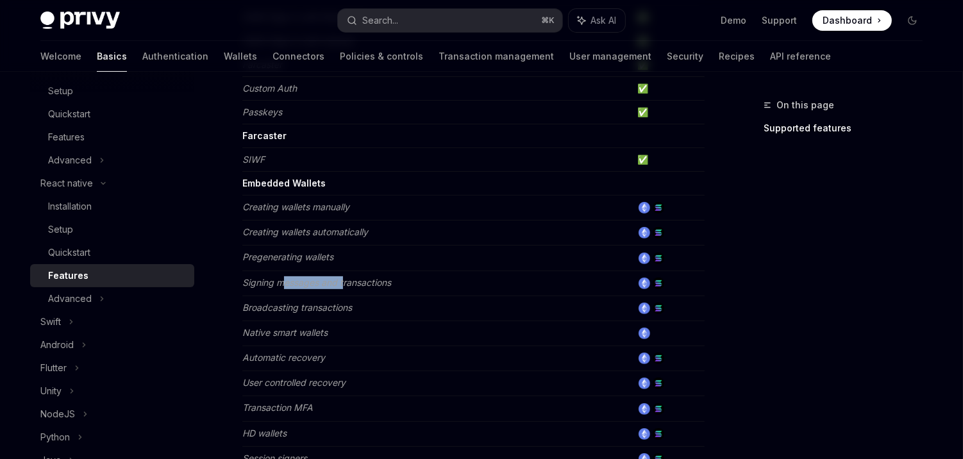
drag, startPoint x: 342, startPoint y: 283, endPoint x: 283, endPoint y: 282, distance: 59.7
click at [283, 282] on td "Signing messages and transactions" at bounding box center [437, 283] width 390 height 25
copy em "essages and t"
click at [307, 280] on em "Signing messages and transactions" at bounding box center [316, 282] width 149 height 11
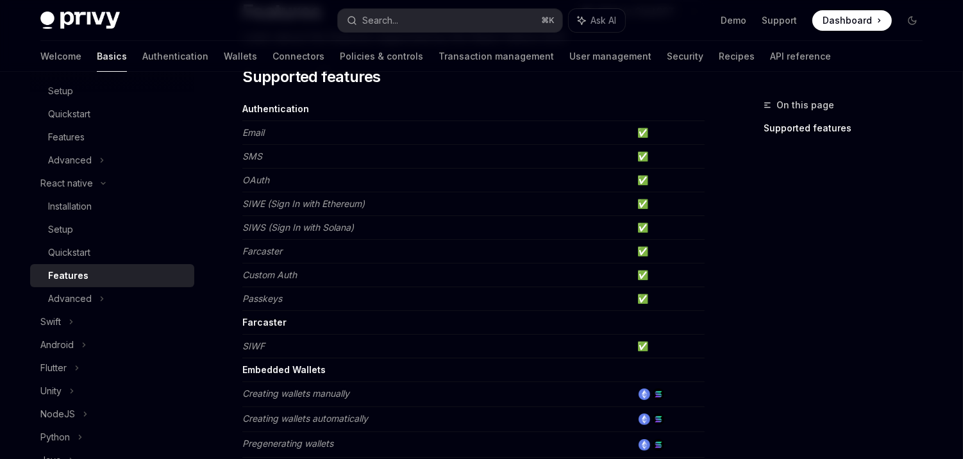
scroll to position [143, 0]
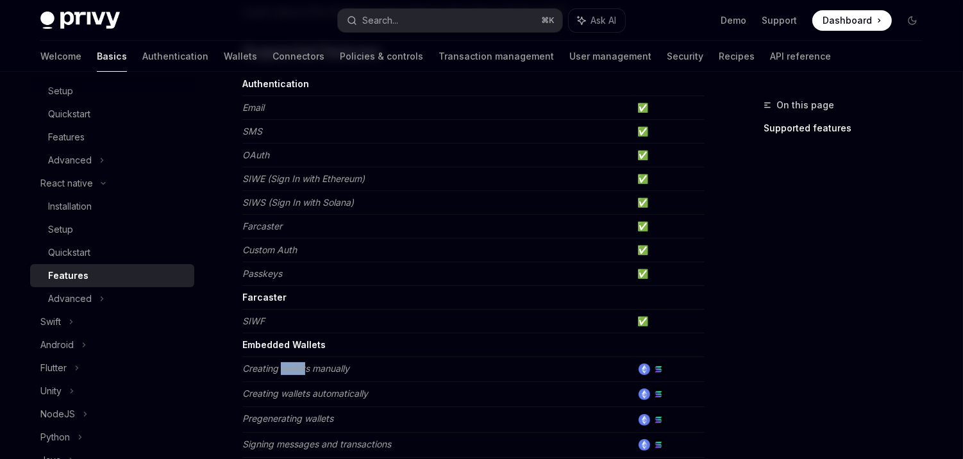
drag, startPoint x: 308, startPoint y: 361, endPoint x: 280, endPoint y: 361, distance: 27.6
click at [280, 363] on em "Creating wallets manually" at bounding box center [295, 368] width 107 height 11
copy em "wallet"
click at [352, 360] on td "Creating wallets manually" at bounding box center [437, 369] width 390 height 25
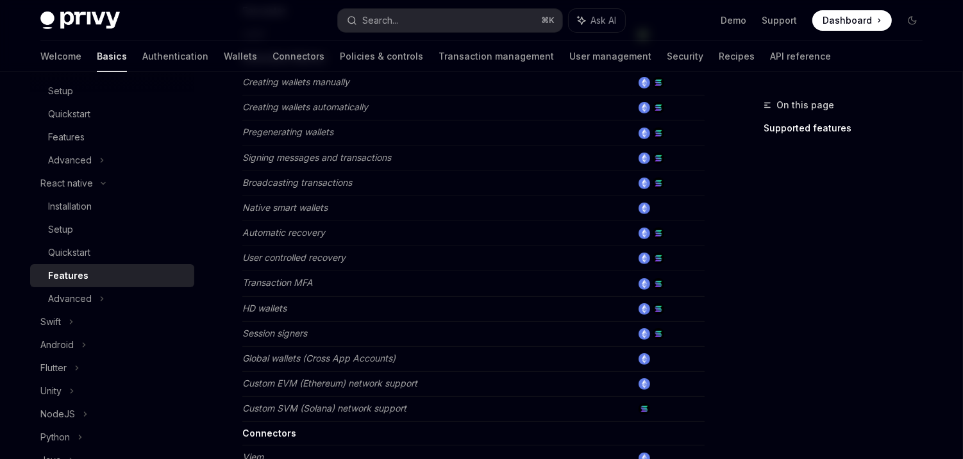
scroll to position [408, 0]
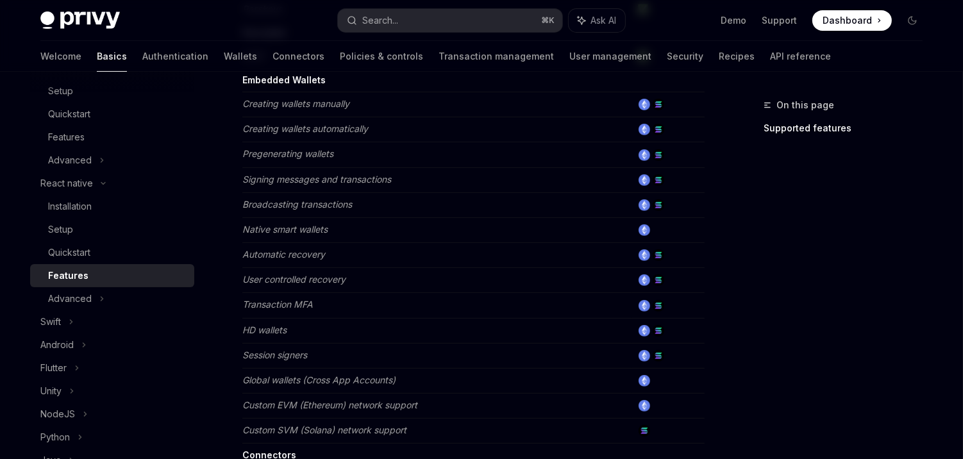
click at [385, 269] on td "User controlled recovery" at bounding box center [437, 280] width 390 height 25
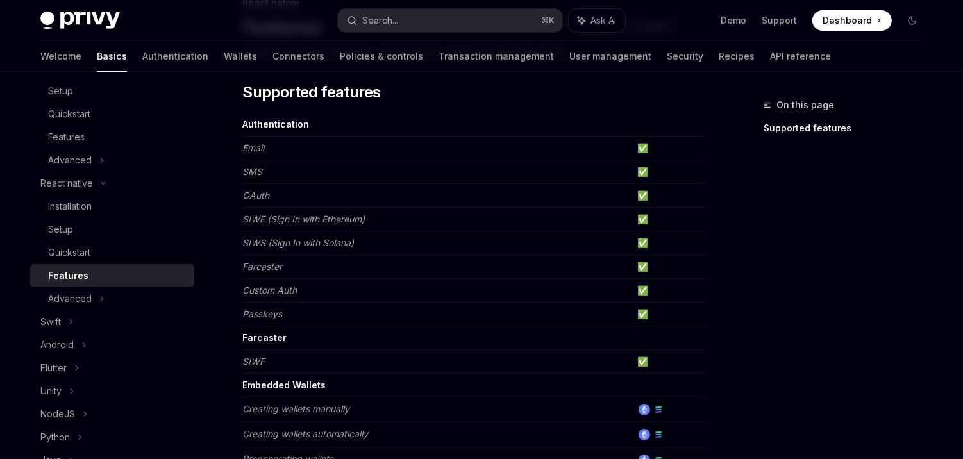
scroll to position [100, 0]
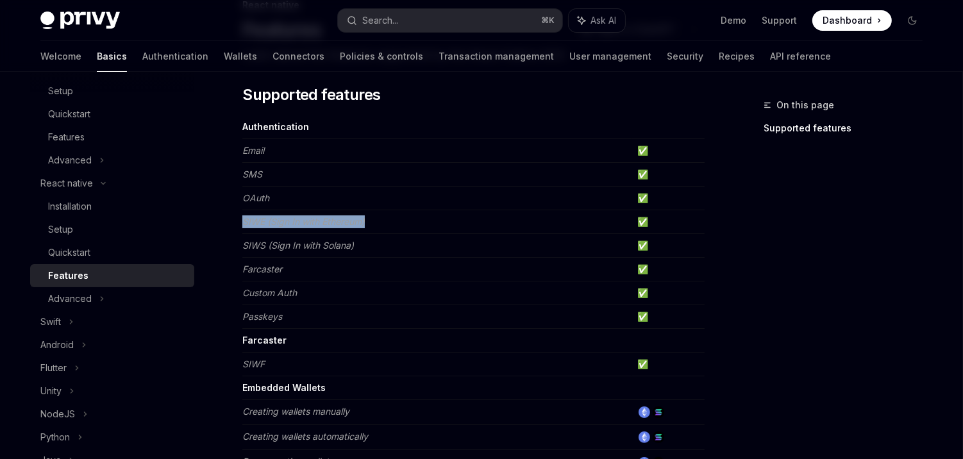
drag, startPoint x: 373, startPoint y: 215, endPoint x: 243, endPoint y: 219, distance: 130.3
click at [243, 219] on td "SIWE (Sign In with Ethereum)" at bounding box center [437, 222] width 390 height 24
click at [339, 219] on em "SIWE (Sign In with Ethereum)" at bounding box center [303, 221] width 123 height 11
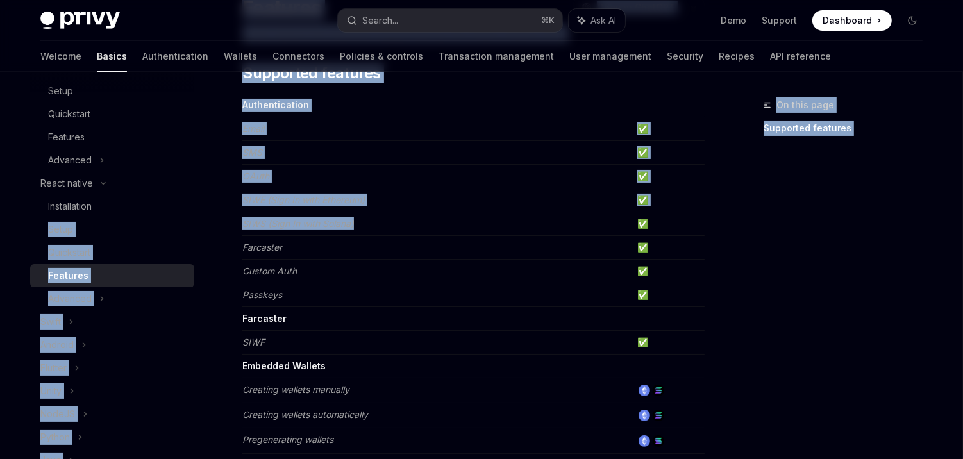
drag, startPoint x: 380, startPoint y: 221, endPoint x: 209, endPoint y: 221, distance: 170.6
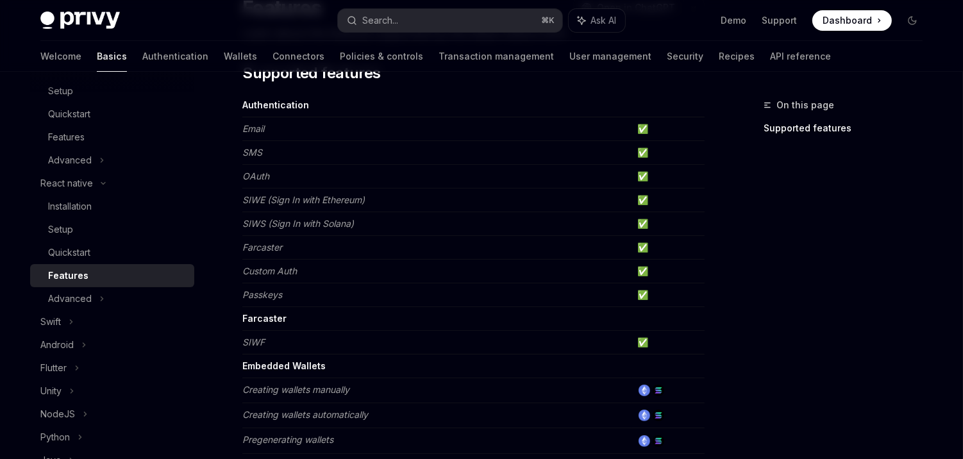
click at [389, 223] on td "SIWS (Sign In with Solana)" at bounding box center [437, 224] width 390 height 24
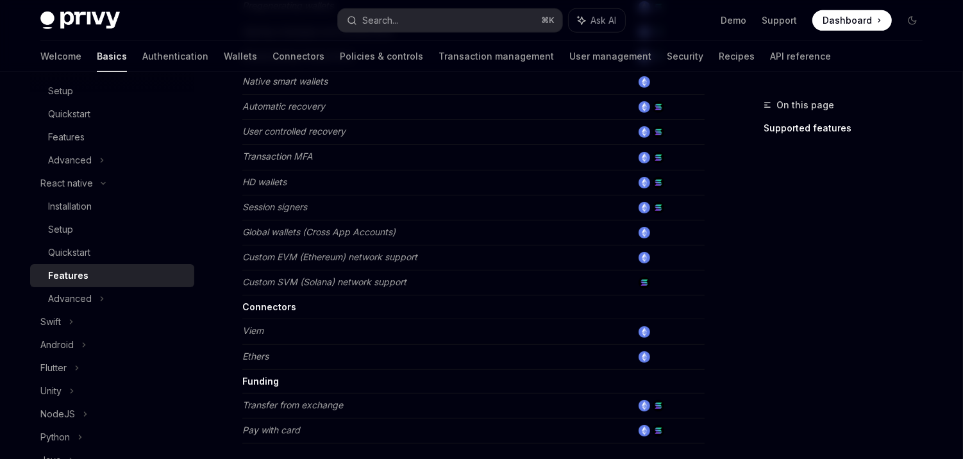
scroll to position [542, 0]
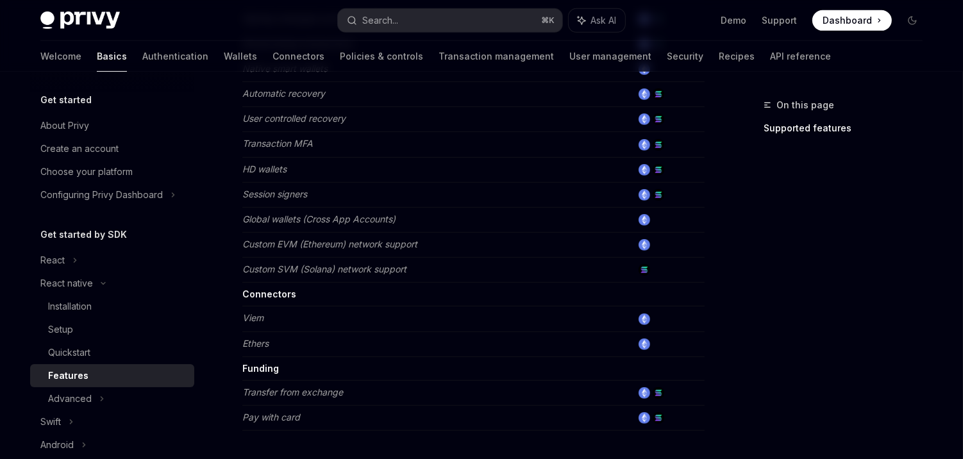
scroll to position [591, 0]
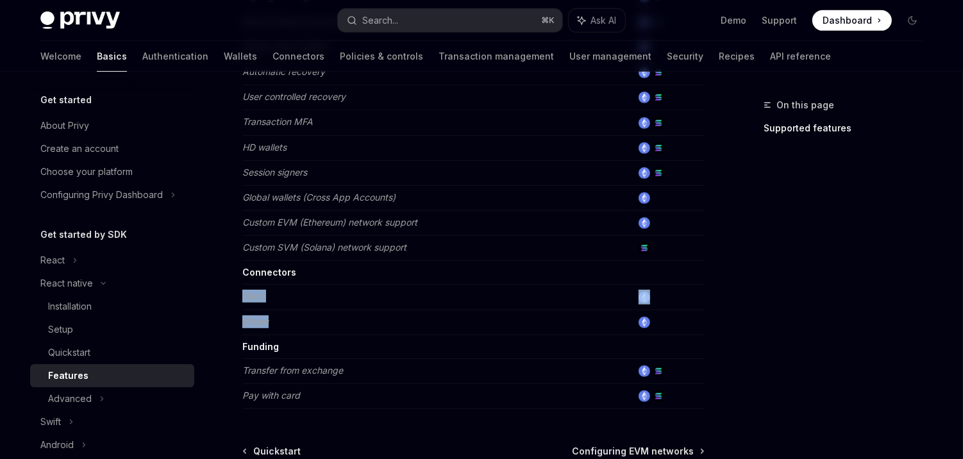
drag, startPoint x: 242, startPoint y: 287, endPoint x: 301, endPoint y: 315, distance: 64.6
click at [300, 315] on tbody "Authentication Email ✅ SMS ✅ OAuth ✅ SIWE (Sign In with Ethereum) ✅ SIWS (Sign …" at bounding box center [473, 17] width 462 height 784
click at [341, 294] on td "Viem" at bounding box center [437, 297] width 390 height 25
click at [67, 262] on div "React" at bounding box center [112, 260] width 164 height 23
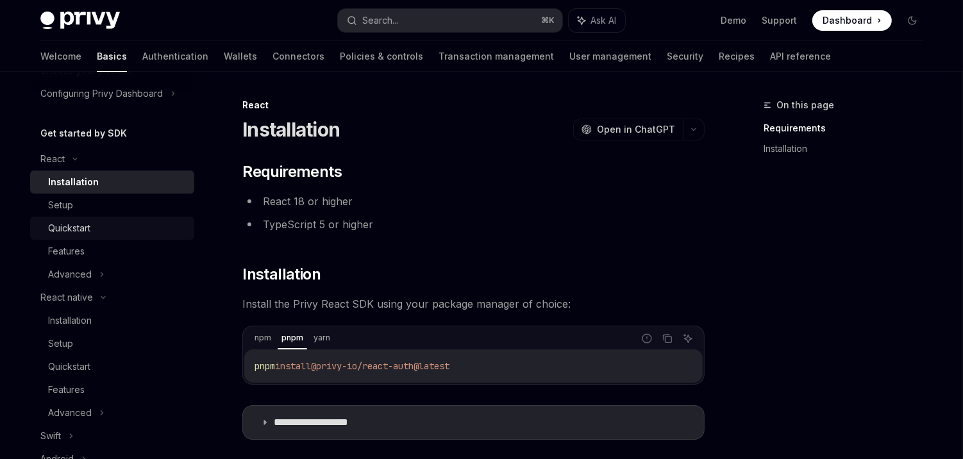
scroll to position [156, 0]
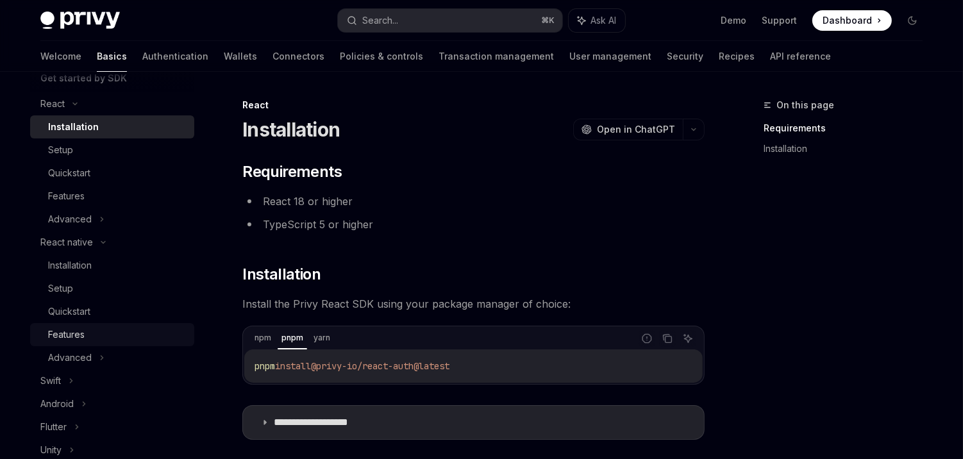
click at [93, 327] on div "Features" at bounding box center [117, 334] width 139 height 15
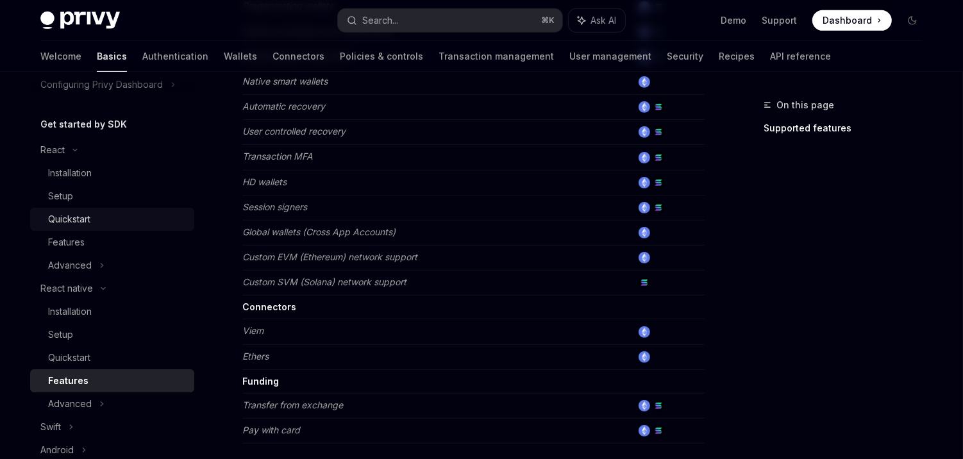
scroll to position [119, 0]
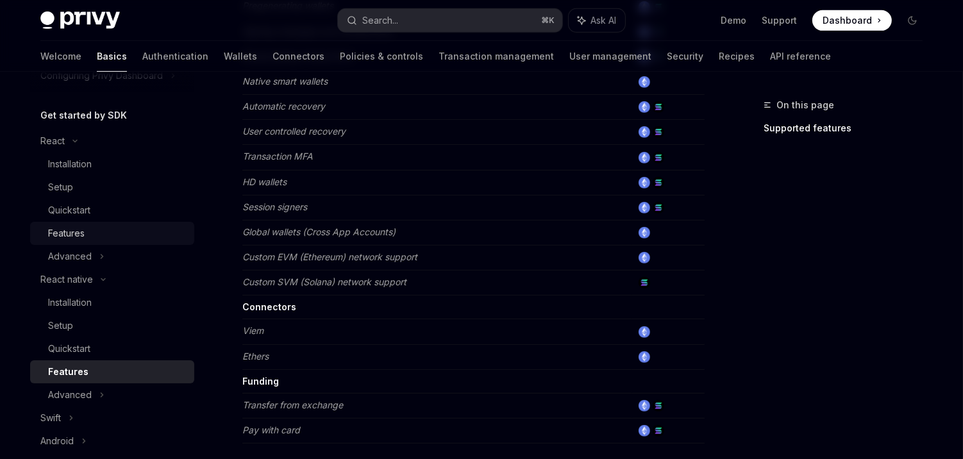
click at [128, 230] on div "Features" at bounding box center [117, 233] width 139 height 15
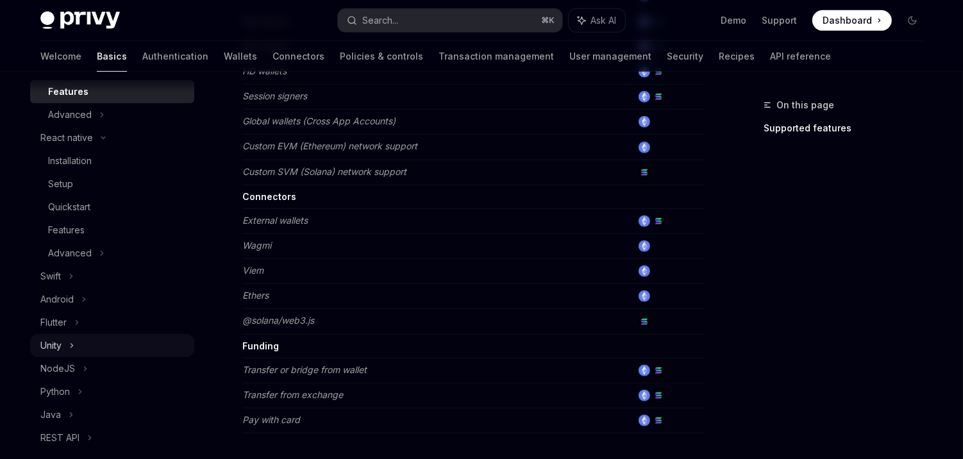
scroll to position [234, 0]
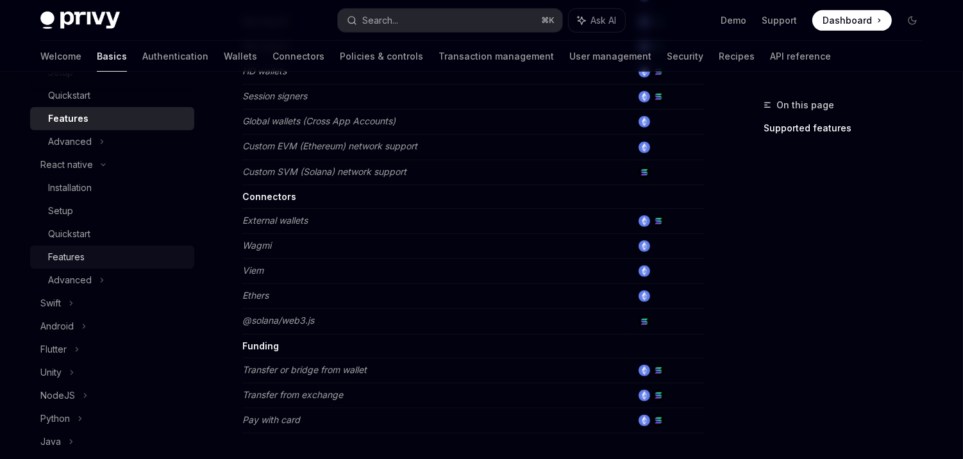
click at [106, 258] on div "Features" at bounding box center [117, 256] width 139 height 15
type textarea "*"
